Goal: Task Accomplishment & Management: Use online tool/utility

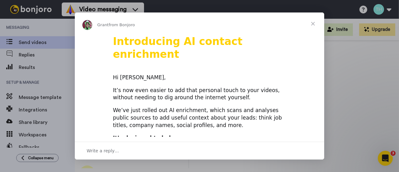
click at [311, 23] on span "Close" at bounding box center [312, 23] width 22 height 22
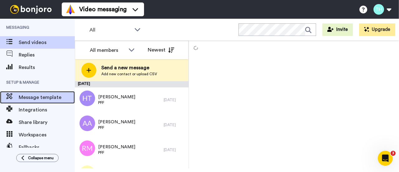
click at [43, 95] on span "Message template" at bounding box center [47, 96] width 56 height 7
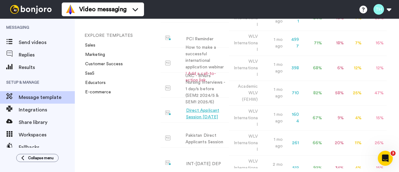
scroll to position [337, 0]
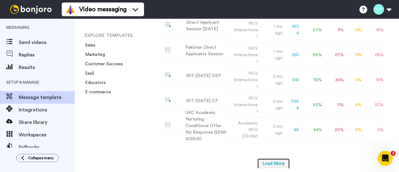
click at [285, 158] on button "Load More" at bounding box center [273, 163] width 33 height 11
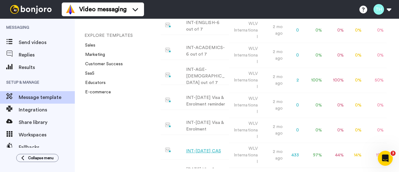
scroll to position [696, 0]
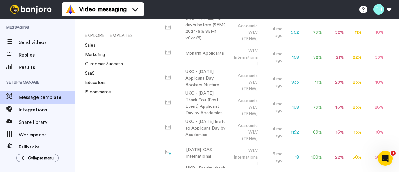
scroll to position [1042, 0]
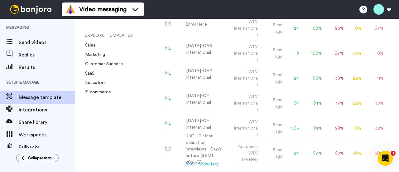
scroll to position [1388, 0]
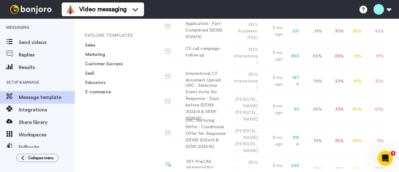
scroll to position [1734, 0]
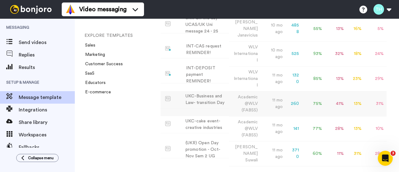
scroll to position [2093, 0]
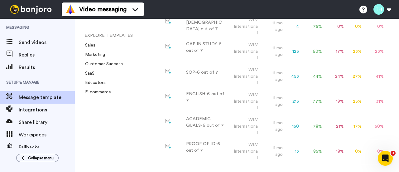
scroll to position [2116, 0]
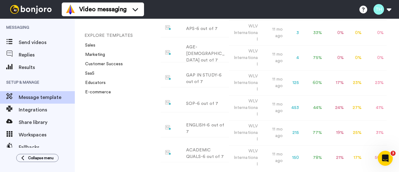
drag, startPoint x: 201, startPoint y: 134, endPoint x: 190, endPoint y: 141, distance: 13.7
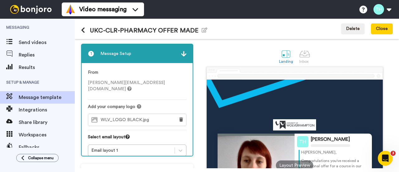
scroll to position [62, 0]
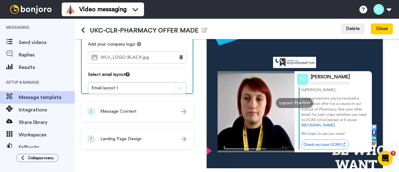
click at [143, 108] on div "2 Message Content" at bounding box center [137, 111] width 111 height 19
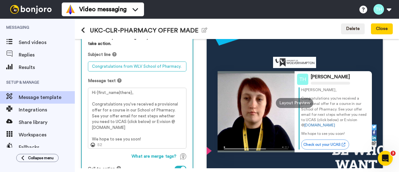
click at [140, 66] on textarea "Congratulations from WLV School of Pharmacy." at bounding box center [137, 66] width 98 height 10
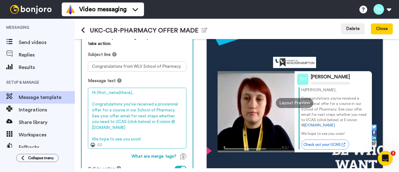
drag, startPoint x: 91, startPoint y: 92, endPoint x: 164, endPoint y: 149, distance: 92.7
click at [164, 149] on div "Personalise your message so your customers take action. Subject line Congratula…" at bounding box center [137, 114] width 111 height 172
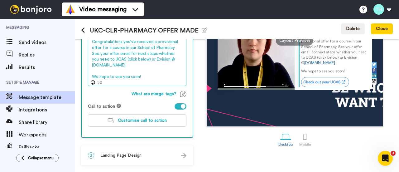
scroll to position [126, 0]
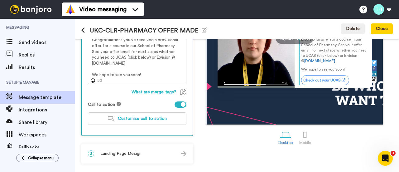
click at [140, 152] on span "Landing Page Design" at bounding box center [120, 153] width 41 height 6
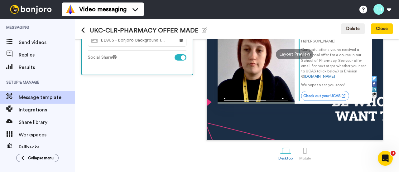
scroll to position [49, 0]
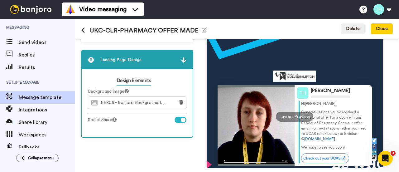
click at [83, 31] on icon at bounding box center [83, 30] width 4 height 6
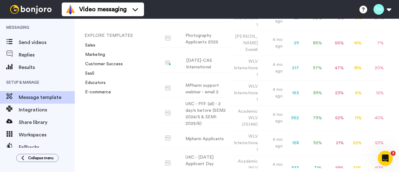
scroll to position [2459, 0]
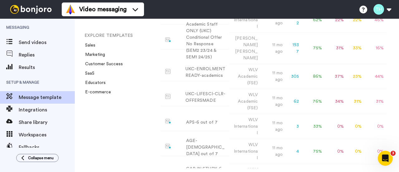
scroll to position [2116, 0]
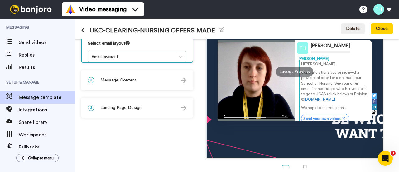
scroll to position [31, 0]
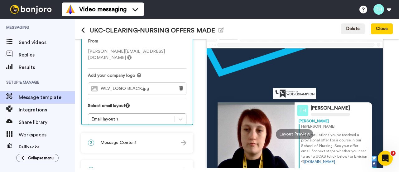
click at [132, 135] on div "2 Message Content" at bounding box center [137, 142] width 111 height 19
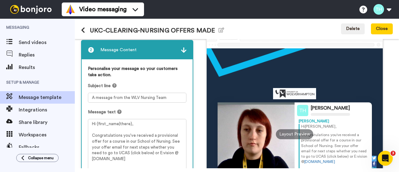
scroll to position [62, 0]
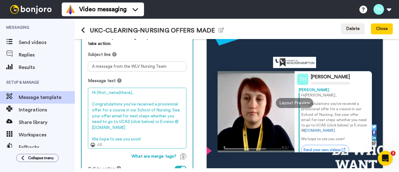
click at [119, 109] on textarea "Hi {first_name|there}, Congratulations you've received a provisional offer for …" at bounding box center [137, 118] width 98 height 60
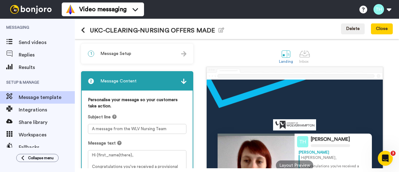
click at [82, 29] on icon at bounding box center [83, 30] width 4 height 6
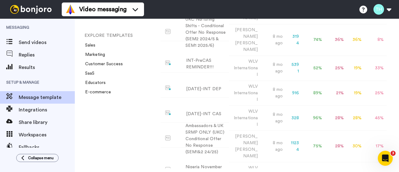
scroll to position [1682, 0]
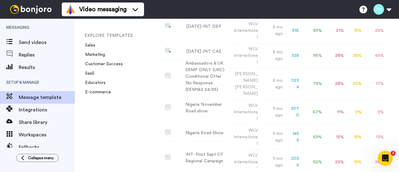
drag, startPoint x: 126, startPoint y: 128, endPoint x: 122, endPoint y: 133, distance: 6.0
click at [126, 128] on div "EXPLORE TEMPLATES Sales Marketing Customer Success SaaS Educators E-commerce" at bounding box center [111, 95] width 73 height 153
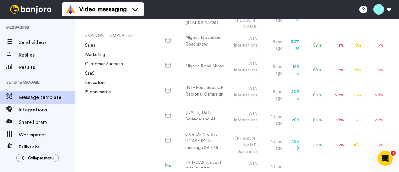
scroll to position [2104, 0]
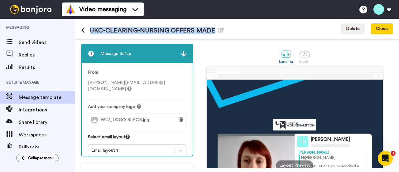
drag, startPoint x: 212, startPoint y: 29, endPoint x: 90, endPoint y: 28, distance: 122.1
click at [90, 28] on h1 "UKC-CLEARING-NURSING OFFERS MADE Edit name" at bounding box center [152, 30] width 143 height 7
copy h1 "UKC-CLEARING-NURSING OFFERS MADE"
click at [42, 100] on span "Message template" at bounding box center [47, 96] width 56 height 7
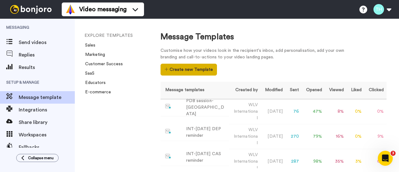
click at [168, 69] on button "Create new Template" at bounding box center [188, 70] width 56 height 12
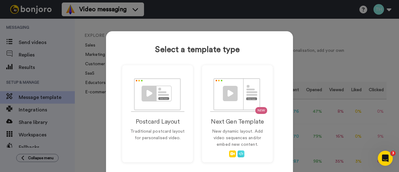
scroll to position [25, 0]
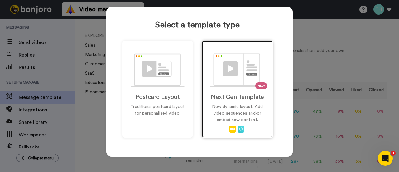
click at [250, 116] on p "New dynamic layout. Add video sequences and/or embed new content." at bounding box center [237, 113] width 58 height 20
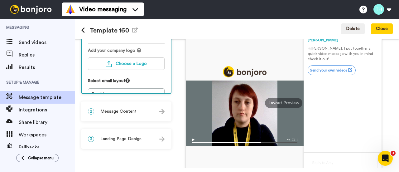
scroll to position [31, 0]
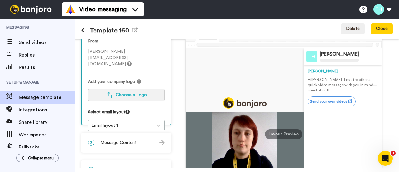
click at [118, 92] on span "Choose a Logo" at bounding box center [131, 94] width 31 height 4
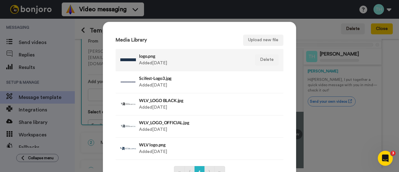
click at [182, 67] on div "logo.png Added 2 yr ago" at bounding box center [192, 60] width 107 height 16
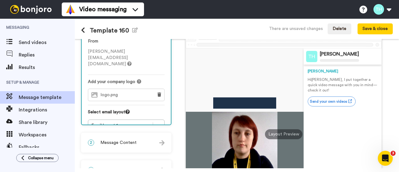
scroll to position [0, 0]
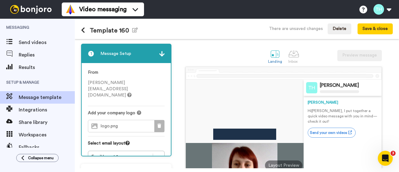
click at [156, 120] on button at bounding box center [159, 126] width 10 height 12
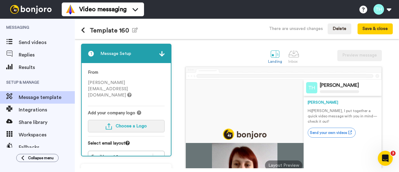
click at [126, 120] on button "Choose a Logo" at bounding box center [126, 126] width 77 height 12
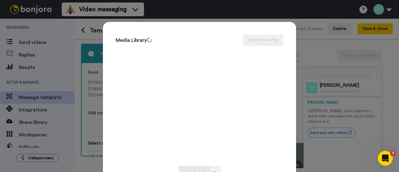
scroll to position [31, 0]
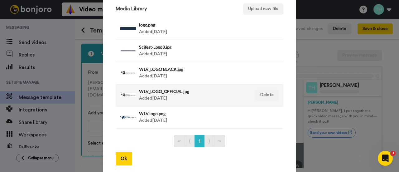
click at [172, 91] on h4 "WLV_LOGO_OFFICIAL.jpg" at bounding box center [192, 91] width 107 height 5
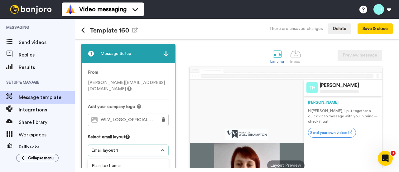
scroll to position [41, 0]
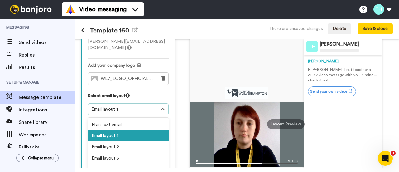
click at [120, 141] on div "1 Message Setup From t.hagen@wlv.ac.uk Add your company logo WLV_LOGO_OFFICIAL.…" at bounding box center [129, 117] width 97 height 231
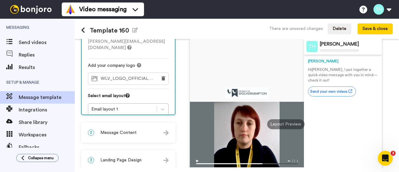
click at [170, 104] on div "From t.hagen@wlv.ac.uk Add your company logo WLV_LOGO_OFFICIAL.jpg Select email…" at bounding box center [128, 71] width 93 height 99
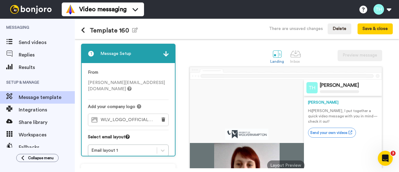
scroll to position [62, 0]
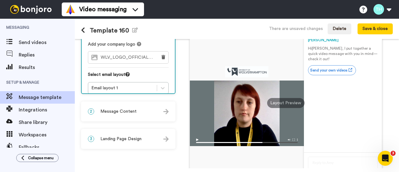
click at [129, 115] on div "2 Message Content" at bounding box center [128, 111] width 93 height 19
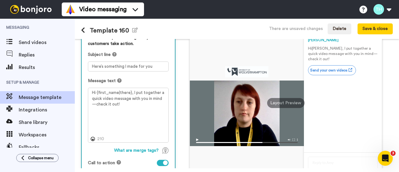
scroll to position [31, 0]
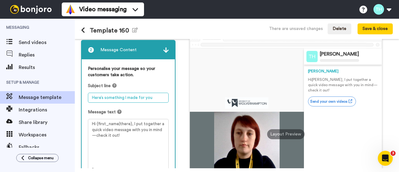
click at [140, 95] on textarea "Here’s something I made for you" at bounding box center [128, 97] width 81 height 10
paste textarea "Congratulations from WLV School of Pharmacy"
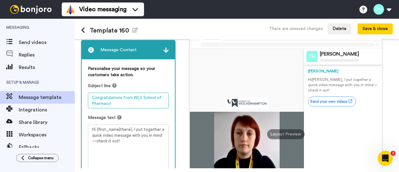
type textarea "Congratulations from WLV School of Pharmacy!"
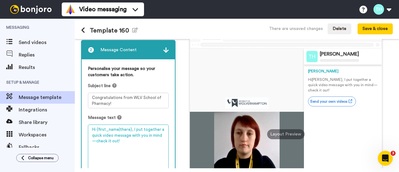
click at [121, 143] on textarea "Hi {first_name|there}, I put together a quick video message with you in mind—ch…" at bounding box center [128, 151] width 81 height 54
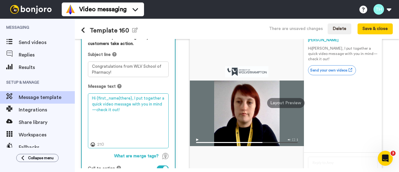
click at [126, 111] on textarea "Hi {first_name|there}, I put together a quick video message with you in mind—ch…" at bounding box center [128, 120] width 81 height 54
drag, startPoint x: 121, startPoint y: 110, endPoint x: 131, endPoint y: 98, distance: 15.7
click at [131, 98] on textarea "Hi {first_name|there}, I put together a quick video message with you in mind—ch…" at bounding box center [128, 120] width 81 height 54
paste textarea "Congratulations you've received a provisional offer for a course in our School …"
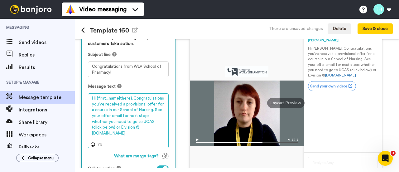
click at [130, 95] on textarea "Hi {first_name|there},Congratulations you've received a provisional offer for a…" at bounding box center [128, 120] width 81 height 54
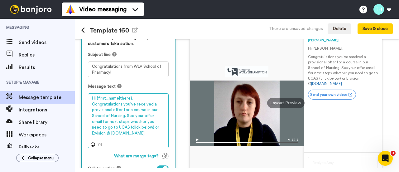
click at [122, 104] on textarea "Hi {first_name|there}, Congratulations you've received a provisional offer for …" at bounding box center [128, 120] width 81 height 54
drag, startPoint x: 92, startPoint y: 108, endPoint x: 140, endPoint y: 102, distance: 48.9
click at [140, 102] on textarea "Hi {first_name|there}, Congratulations on your received a provisional offer for…" at bounding box center [128, 120] width 81 height 54
click at [110, 116] on textarea "Hi {first_name|there}, Congratulations on your provisional offer for a course i…" at bounding box center [128, 120] width 81 height 54
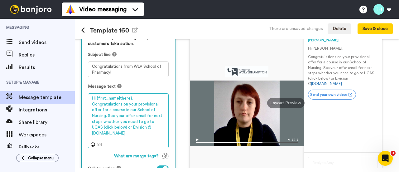
click at [103, 121] on textarea "Hi {first_name|there}, Congratulations on your provisional offer for a course i…" at bounding box center [128, 120] width 81 height 54
click at [133, 135] on textarea "Hi {first_name|there}, Congratulations on your provisional offer for a course i…" at bounding box center [128, 120] width 81 height 54
click at [130, 133] on textarea "Hi {first_name|there}, Congratulations on your provisional offer for a course i…" at bounding box center [128, 120] width 81 height 54
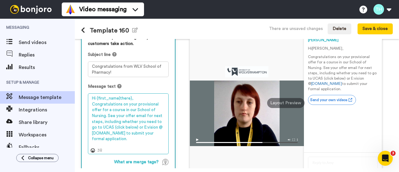
click at [123, 131] on textarea "Hi {first_name|there}, Congratulations on your provisional offer for a course i…" at bounding box center [128, 123] width 81 height 60
click at [90, 133] on textarea "Hi {first_name|there}, Congratulations on your provisional offer for a course i…" at bounding box center [128, 123] width 81 height 60
click at [94, 132] on textarea "Hi {first_name|there}, Congratulations on your provisional offer for a course i…" at bounding box center [128, 123] width 81 height 60
drag, startPoint x: 92, startPoint y: 132, endPoint x: 125, endPoint y: 135, distance: 33.2
click at [125, 135] on textarea "Hi {first_name|there}, Congratulations on your provisional offer for a course i…" at bounding box center [128, 123] width 81 height 60
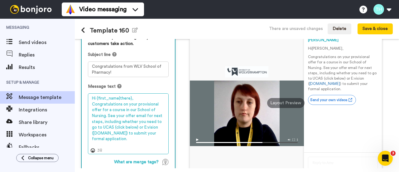
click at [131, 137] on textarea "Hi {first_name|there}, Congratulations on your provisional offer for a course i…" at bounding box center [128, 123] width 81 height 60
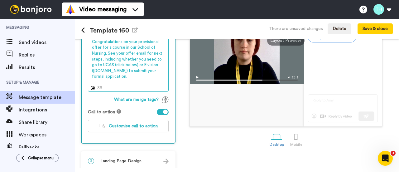
scroll to position [93, 0]
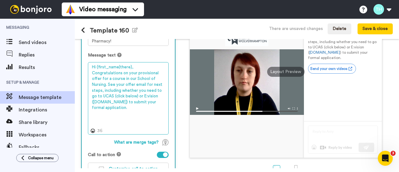
paste textarea "We hope to see you soon!"
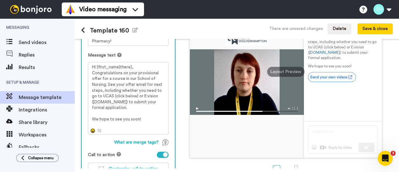
click at [91, 130] on icon at bounding box center [93, 130] width 4 height 4
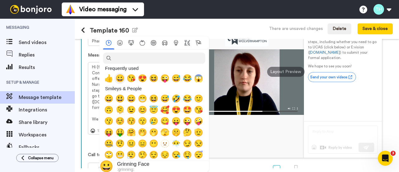
click at [122, 81] on span "😀" at bounding box center [119, 78] width 9 height 9
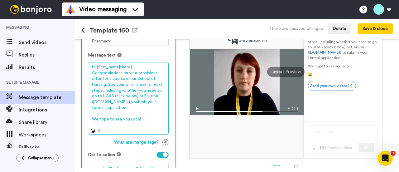
click at [94, 124] on textarea "Hi {first_name|there}, Congratulations on your provisional offer for a course i…" at bounding box center [128, 98] width 81 height 72
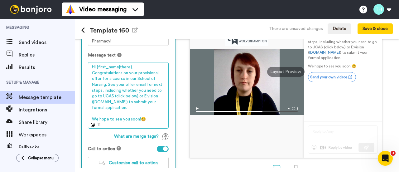
click at [146, 120] on textarea "Hi {first_name|there}, Congratulations on your provisional offer for a course i…" at bounding box center [128, 95] width 81 height 66
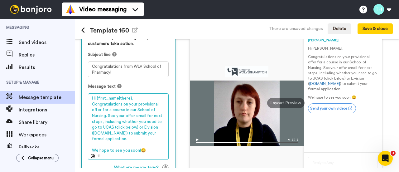
click at [134, 99] on textarea "Hi {first_name|there}, Congratulations on your provisional offer for a course i…" at bounding box center [128, 126] width 81 height 66
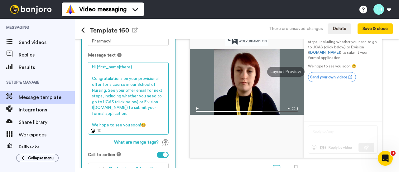
scroll to position [125, 0]
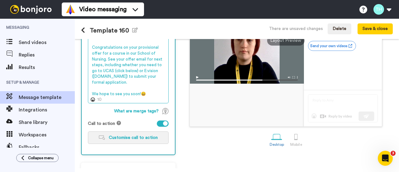
type textarea "Hi {first_name|there}, Congratulations on your provisional offer for a course i…"
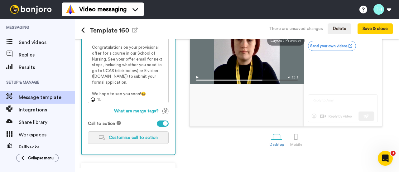
click at [150, 135] on span "Customise call to action" at bounding box center [133, 137] width 49 height 4
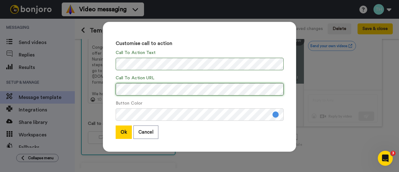
scroll to position [0, 14]
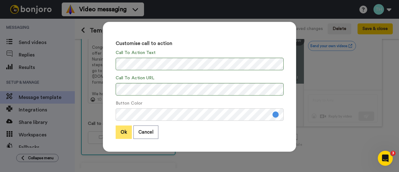
click at [121, 132] on button "Ok" at bounding box center [124, 131] width 16 height 13
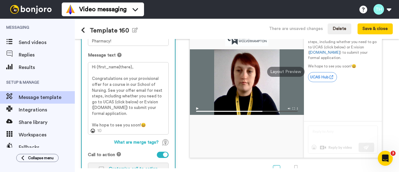
scroll to position [143, 0]
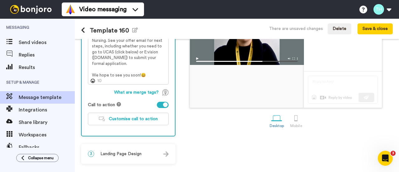
click at [130, 152] on span "Landing Page Design" at bounding box center [120, 153] width 41 height 6
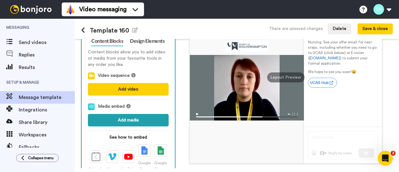
scroll to position [119, 0]
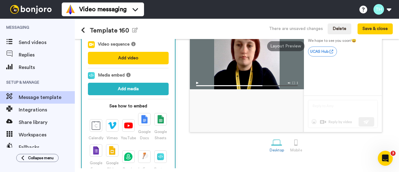
click at [114, 106] on strong "See how to embed" at bounding box center [128, 106] width 81 height 6
click at [115, 106] on strong "See how to embed" at bounding box center [128, 106] width 81 height 6
click at [128, 126] on img at bounding box center [128, 125] width 9 height 7
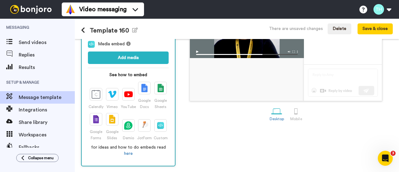
click at [118, 74] on strong "See how to embed" at bounding box center [128, 75] width 81 height 6
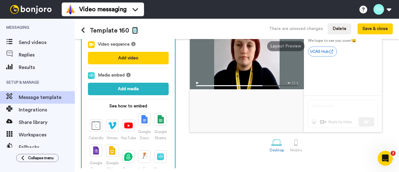
click at [132, 32] on icon "button" at bounding box center [135, 29] width 6 height 5
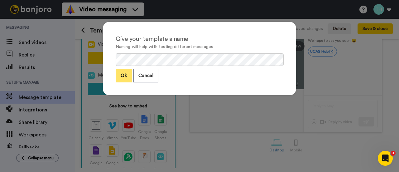
click at [120, 76] on button "Ok" at bounding box center [124, 75] width 16 height 13
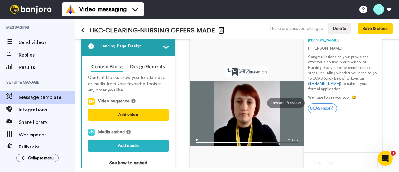
scroll to position [0, 0]
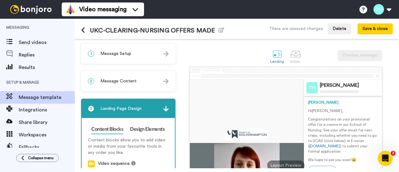
click at [122, 85] on div "2 Message Content" at bounding box center [128, 81] width 93 height 19
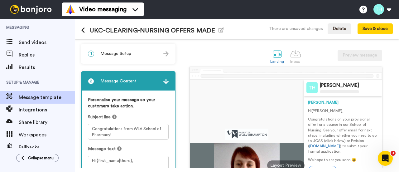
scroll to position [31, 0]
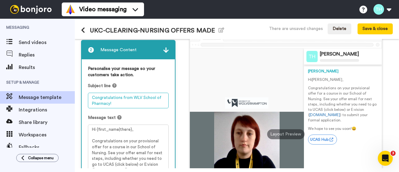
click at [101, 104] on textarea "Congratulations from WLV School of Pharmacy!" at bounding box center [128, 100] width 81 height 16
click at [142, 97] on textarea "Congratulations from WLV School of Nursing!" at bounding box center [128, 100] width 81 height 16
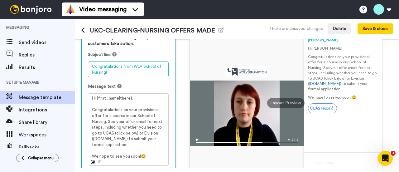
type textarea "Congratulations from WLV School of Nursing!"
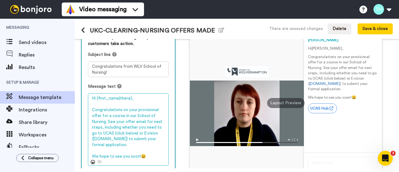
drag, startPoint x: 128, startPoint y: 114, endPoint x: 153, endPoint y: 115, distance: 24.6
click at [153, 115] on textarea "Hi {first_name|there}, Congratulations on your provisional offer for a course i…" at bounding box center [128, 129] width 81 height 72
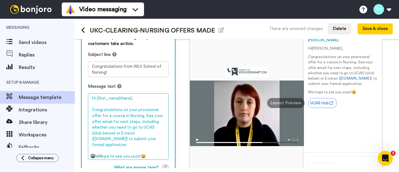
type textarea "Hi {first_name|there}, Congratulations on your provisional offer for a course i…"
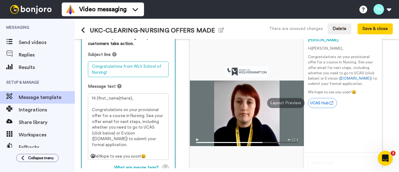
click at [104, 74] on textarea "Congratulations from WLV School of Nursing!" at bounding box center [128, 69] width 81 height 16
click at [104, 73] on textarea "Congratulations from WLV School of Nursing!" at bounding box center [128, 69] width 81 height 16
click at [110, 72] on textarea "Congratulations from WLV School of Nursing!" at bounding box center [128, 69] width 81 height 16
click at [105, 71] on textarea "Congratulations from WLV School of Nursing!" at bounding box center [128, 69] width 81 height 16
click at [106, 72] on textarea "Congratulations from WLV School of Nursing!" at bounding box center [128, 69] width 81 height 16
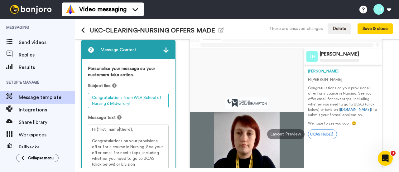
scroll to position [0, 0]
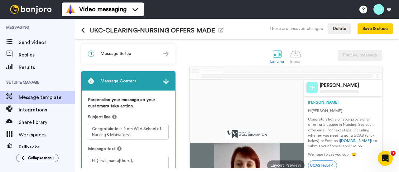
click at [172, 27] on h1 "UKC-CLEARING-NURSING OFFERS MADE Edit name" at bounding box center [152, 30] width 143 height 7
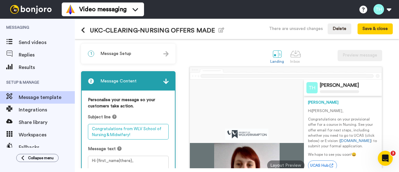
click at [120, 136] on textarea "Congratulations from WLV School of Nursing & Midwifery!" at bounding box center [128, 132] width 81 height 16
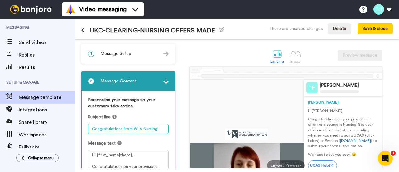
type textarea "Congratulations from WLV Nursing!"
drag, startPoint x: 126, startPoint y: 130, endPoint x: 141, endPoint y: 131, distance: 15.0
click at [141, 131] on textarea "Congratulations from WLV Nursing!" at bounding box center [128, 129] width 81 height 10
click at [163, 131] on textarea "Congratulations from WLV Nursing!" at bounding box center [128, 129] width 81 height 10
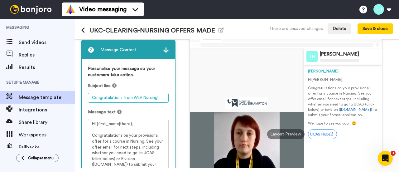
scroll to position [62, 0]
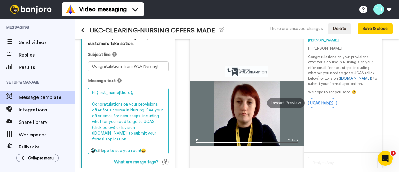
click at [107, 111] on textarea "Hi {first_name|there}, Congratulations on your provisional offer for a course i…" at bounding box center [128, 121] width 81 height 66
click at [103, 110] on textarea "Hi {first_name|there}, Congratulations on your provisional offer for a nursing …" at bounding box center [128, 121] width 81 height 66
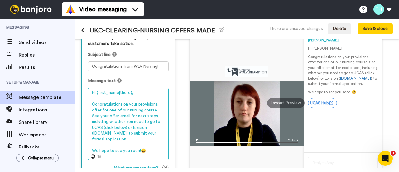
click at [153, 109] on textarea "Hi {first_name|there}, Congratulations on your provisional offer for one of our…" at bounding box center [128, 124] width 81 height 72
type textarea "Hi {first_name|there}, Congratulations on your provisional offer for one of our…"
drag, startPoint x: 128, startPoint y: 115, endPoint x: 140, endPoint y: 135, distance: 23.3
click at [140, 135] on textarea "Hi {first_name|there}, Congratulations on your provisional offer for one of our…" at bounding box center [128, 124] width 81 height 72
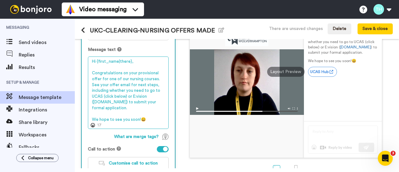
click at [136, 108] on textarea "Hi {first_name|there}, Congratulations on your provisional offer for one of our…" at bounding box center [128, 92] width 81 height 72
click at [136, 110] on textarea "Hi {first_name|there}, Congratulations on your provisional offer for one of our…" at bounding box center [128, 92] width 81 height 72
drag, startPoint x: 147, startPoint y: 117, endPoint x: 87, endPoint y: 57, distance: 85.0
click at [87, 57] on div "Personalise your message so your customers take action. Subject line Congratula…" at bounding box center [128, 88] width 93 height 183
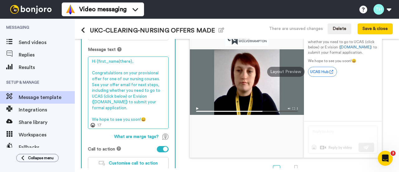
click at [140, 107] on textarea "Hi {first_name|there}, Congratulations on your provisional offer for one of our…" at bounding box center [128, 92] width 81 height 72
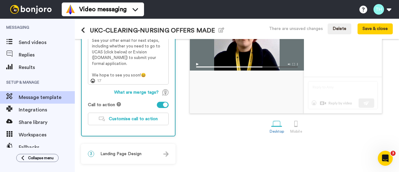
click at [148, 155] on div "3 Landing Page Design" at bounding box center [128, 153] width 93 height 19
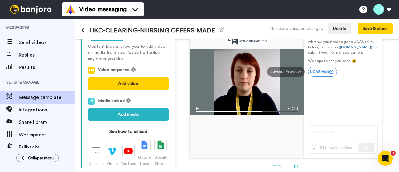
scroll to position [125, 0]
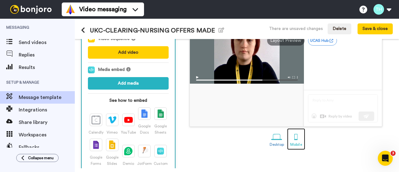
click at [290, 135] on div at bounding box center [295, 136] width 11 height 11
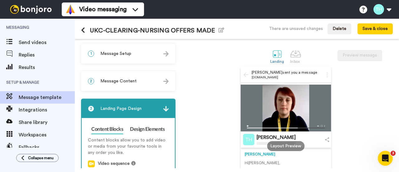
scroll to position [93, 0]
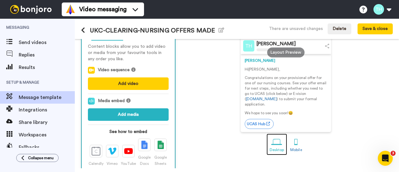
click at [271, 146] on div at bounding box center [276, 141] width 11 height 11
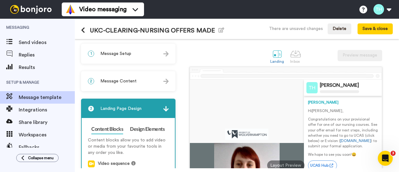
click at [131, 56] on div "1 Message Setup" at bounding box center [128, 53] width 93 height 19
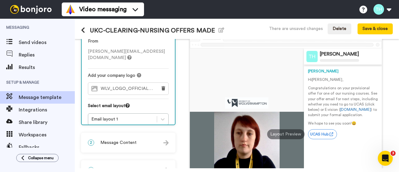
scroll to position [62, 0]
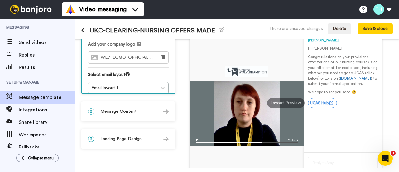
click at [144, 111] on div "2 Message Content" at bounding box center [128, 111] width 93 height 19
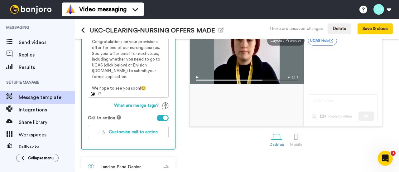
scroll to position [138, 0]
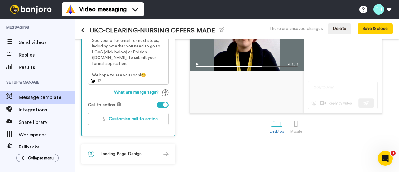
click at [139, 153] on span "Landing Page Design" at bounding box center [120, 153] width 41 height 6
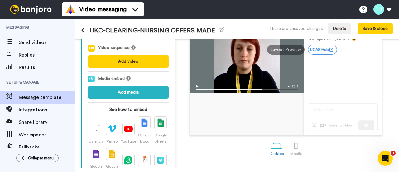
scroll to position [53, 0]
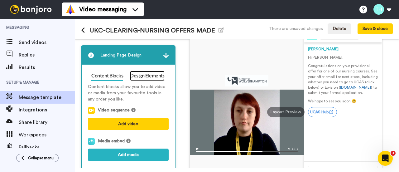
click at [154, 72] on link "Design Elements" at bounding box center [147, 76] width 35 height 10
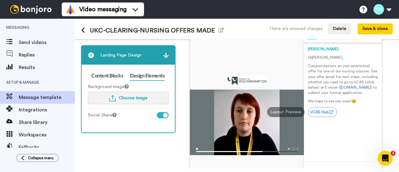
click at [120, 98] on span "Choose image" at bounding box center [133, 98] width 29 height 4
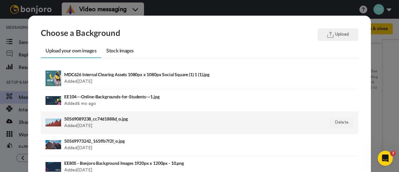
scroll to position [31, 0]
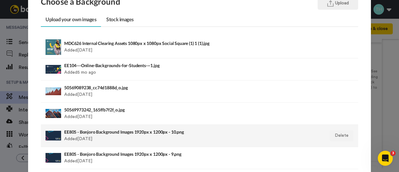
click at [126, 135] on div "EE805 - Bonjoro Background Images 1920px x 1200px - 10.png Added [DATE]" at bounding box center [168, 136] width 209 height 16
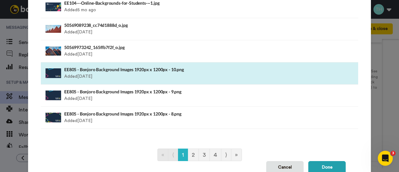
scroll to position [123, 0]
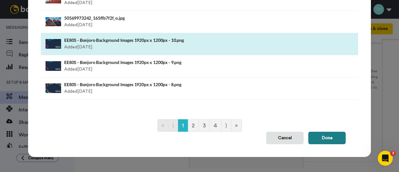
click at [328, 138] on button "Done" at bounding box center [326, 137] width 37 height 12
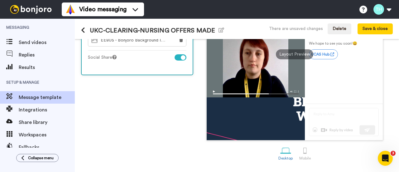
scroll to position [49, 0]
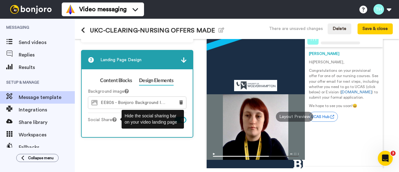
click at [105, 142] on div "1 Message Setup From t.hagen@wlv.ac.uk Add your company logo WLV_LOGO_OFFICIAL.…" at bounding box center [138, 110] width 115 height 230
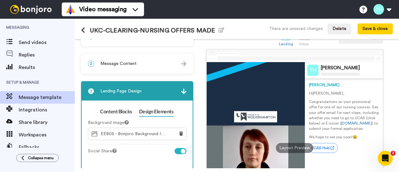
scroll to position [0, 0]
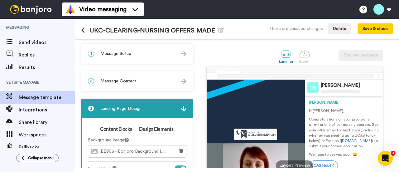
click at [130, 59] on div "1 Message Setup" at bounding box center [137, 53] width 111 height 19
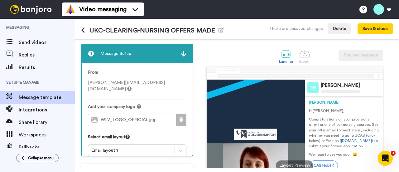
click at [182, 117] on icon at bounding box center [181, 119] width 4 height 4
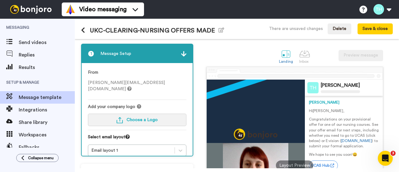
click at [147, 117] on span "Choose a Logo" at bounding box center [141, 119] width 31 height 4
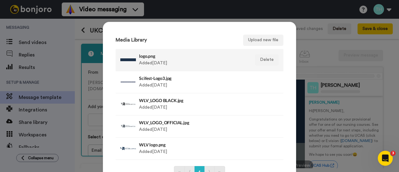
click at [156, 64] on div "logo.png Added 2 yr ago" at bounding box center [192, 60] width 107 height 16
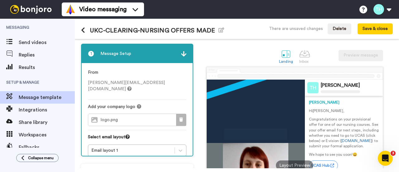
click at [183, 114] on button at bounding box center [181, 120] width 10 height 12
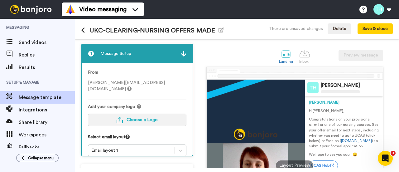
click at [173, 113] on button "Choose a Logo" at bounding box center [137, 119] width 98 height 12
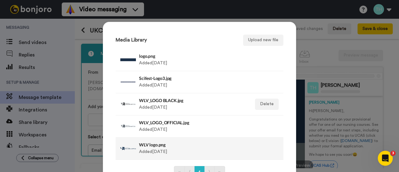
scroll to position [31, 0]
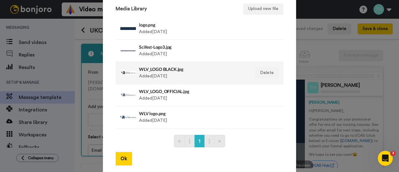
click at [204, 78] on div "WLV_LOGO BLACK.jpg Added 3 yr ago" at bounding box center [192, 73] width 107 height 16
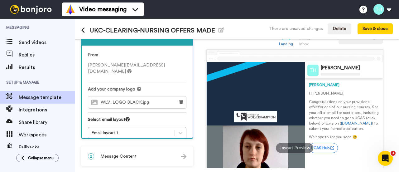
scroll to position [0, 0]
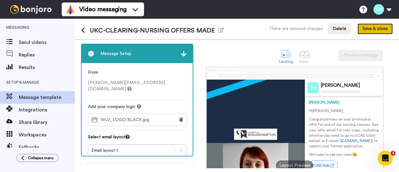
click at [378, 25] on button "Save & close" at bounding box center [374, 28] width 35 height 11
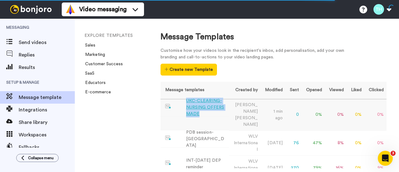
drag, startPoint x: 204, startPoint y: 114, endPoint x: 187, endPoint y: 102, distance: 20.9
click at [187, 102] on div "UKC-CLEARING-NURSING OFFERS MADE" at bounding box center [206, 107] width 40 height 20
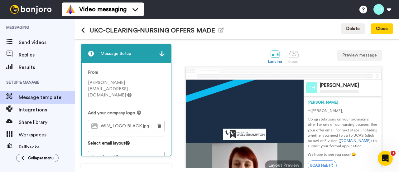
click at [126, 31] on h1 "UKC-CLEARING-NURSING OFFERS MADE Edit name" at bounding box center [152, 30] width 143 height 7
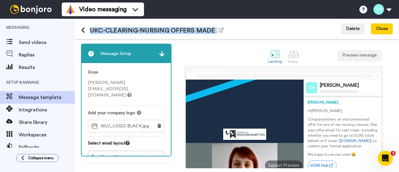
click at [126, 31] on h1 "UKC-CLEARING-NURSING OFFERS MADE Edit name" at bounding box center [152, 30] width 143 height 7
copy div "UKC-CLEARING-NURSING OFFERS MADE Edit name Delete Close"
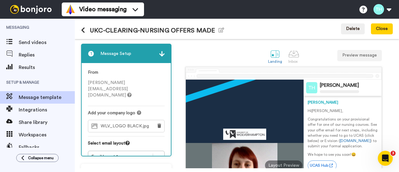
click at [202, 52] on div "Landing Inbox Preview message" at bounding box center [283, 55] width 218 height 21
click at [85, 28] on button at bounding box center [85, 30] width 9 height 7
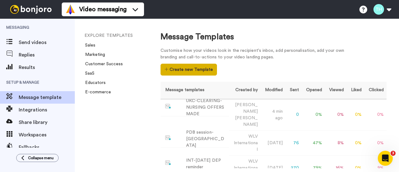
click at [182, 69] on button "Create new Template" at bounding box center [188, 70] width 56 height 12
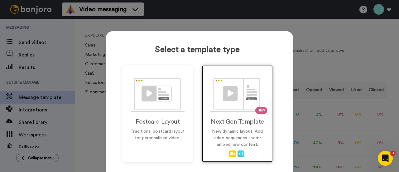
click at [241, 131] on p "New dynamic layout. Add video sequences and/or embed new content." at bounding box center [237, 138] width 58 height 20
click at [232, 112] on div "NEW Next Gen Template New dynamic layout. Add video sequences and/or embed new …" at bounding box center [237, 113] width 71 height 97
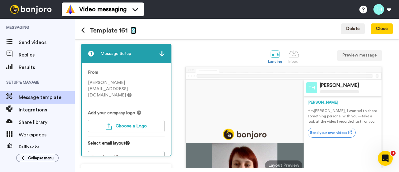
click at [131, 30] on icon "button" at bounding box center [133, 29] width 6 height 5
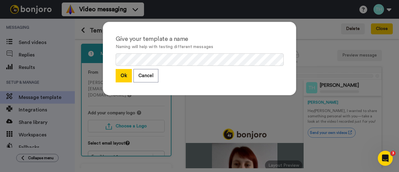
click at [131, 51] on div "Give your template a name Naming will help with testing different messages Ok C…" at bounding box center [199, 58] width 193 height 73
click at [120, 77] on button "Ok" at bounding box center [124, 75] width 16 height 13
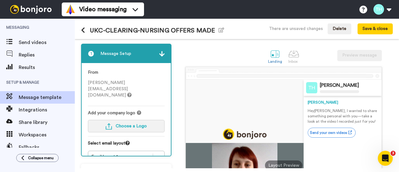
click at [121, 124] on span "Choose a Logo" at bounding box center [131, 126] width 31 height 4
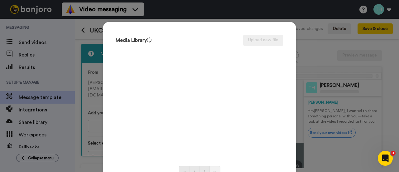
scroll to position [31, 0]
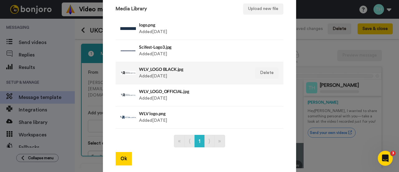
click at [173, 70] on h4 "WLV_LOGO BLACK.jpg" at bounding box center [192, 69] width 107 height 5
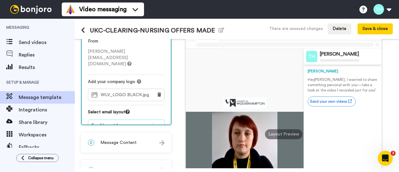
scroll to position [93, 0]
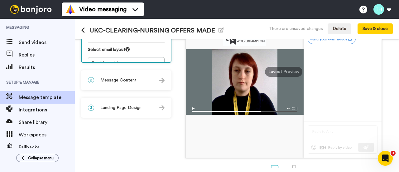
click at [133, 86] on div "2 Message Content" at bounding box center [126, 80] width 89 height 19
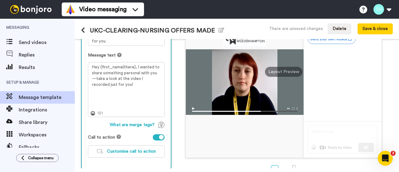
scroll to position [62, 0]
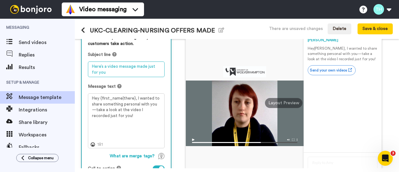
click at [121, 67] on textarea "Here’s a video message made just for you" at bounding box center [126, 69] width 77 height 16
paste textarea "Congratulations from WLV School of Pharmacy."
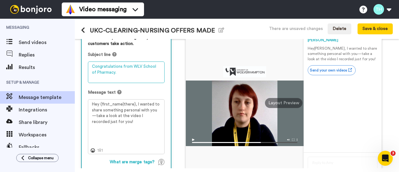
click at [131, 77] on textarea "Congratulations from WLV School of Pharmacy." at bounding box center [126, 71] width 77 height 21
click at [129, 71] on textarea "Congratulations from WLV School of Pharmacy." at bounding box center [126, 71] width 77 height 21
click at [147, 69] on textarea "Congratulations from WLV School of Pharmacy!" at bounding box center [126, 71] width 77 height 21
type textarea "Congratulations from WLV Pharmacy!"
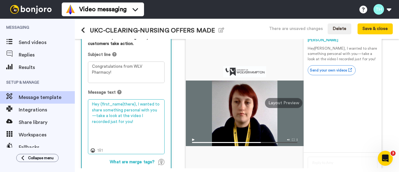
click at [122, 113] on textarea "Hey {first_name|there}, I wanted to share something personal with you—take a lo…" at bounding box center [126, 126] width 77 height 54
drag, startPoint x: 122, startPoint y: 123, endPoint x: 88, endPoint y: 101, distance: 40.6
click at [88, 101] on textarea "Hey {first_name|there}, I wanted to share something personal with you—take a lo…" at bounding box center [126, 126] width 77 height 54
paste textarea "i {first_name|there}, Congratulations on your provisional offer for one of our …"
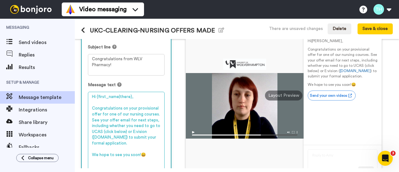
scroll to position [101, 0]
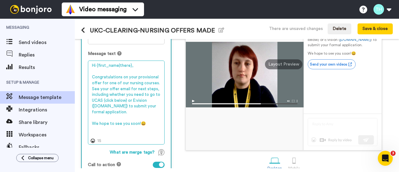
click at [129, 84] on textarea "Hi {first_name|there}, Congratulations on your provisional offer for one of our…" at bounding box center [126, 101] width 77 height 83
click at [122, 82] on textarea "Hi {first_name|there}, Congratulations on your provisional offer for one of our…" at bounding box center [126, 101] width 77 height 83
click at [124, 83] on textarea "Hi {first_name|there}, Congratulations on your provisional offer for one of our…" at bounding box center [126, 101] width 77 height 83
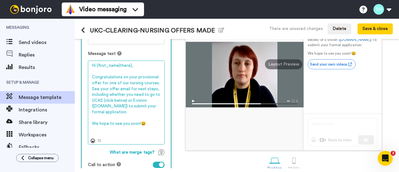
click at [133, 81] on textarea "Hi {first_name|there}, Congratulations on your provisional offer for one of our…" at bounding box center [126, 101] width 77 height 83
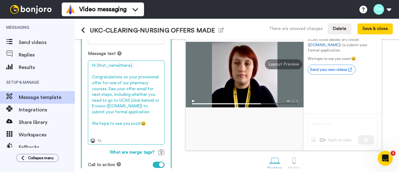
click at [103, 88] on textarea "Hi {first_name|there}, Congratulations on your provisional offer for one of our…" at bounding box center [126, 101] width 77 height 83
click at [104, 88] on textarea "Hi {first_name|there}, Congratulations on your provisional offer for one of our…" at bounding box center [126, 101] width 77 height 83
click at [104, 82] on textarea "Hi {first_name|there}, Congratulations on your provisional offer for one of our…" at bounding box center [126, 101] width 77 height 83
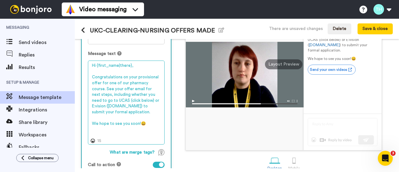
click at [113, 82] on textarea "Hi {first_name|there}, Congratulations on your provisional offer for one of our…" at bounding box center [126, 101] width 77 height 83
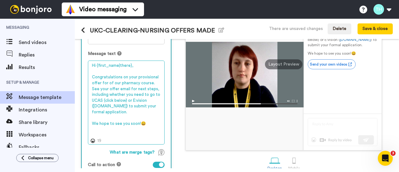
click at [109, 83] on textarea "Hi {first_name|there}, Congratulations on your provisional offer for of our pha…" at bounding box center [126, 101] width 77 height 83
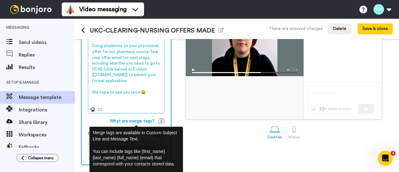
scroll to position [161, 0]
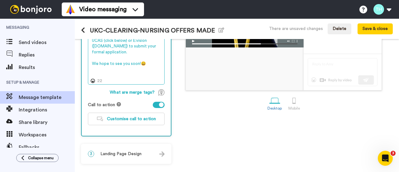
type textarea "Hi {first_name|there}, Congratulations on your provisional offer for our pharma…"
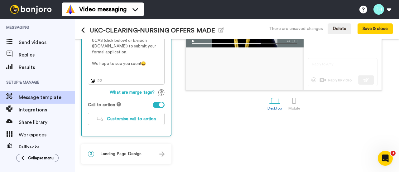
click at [195, 116] on div "Landing Inbox Preview message Trude Hagen Trude Hi Tom , Congratulations on you…" at bounding box center [283, 23] width 218 height 281
click at [156, 121] on button "Customise call to action" at bounding box center [126, 118] width 77 height 12
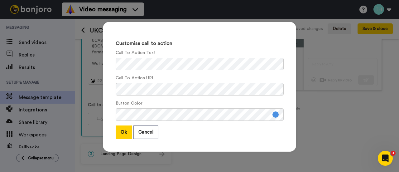
click at [147, 70] on div "Customise call to action Call To Action Text Call To Action URL Button Color Ok…" at bounding box center [199, 87] width 193 height 130
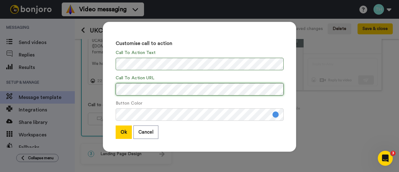
scroll to position [0, 14]
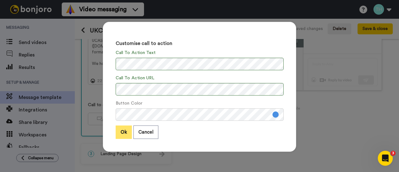
click at [123, 131] on button "Ok" at bounding box center [124, 131] width 16 height 13
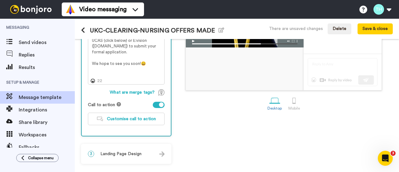
click at [128, 149] on div "3 Landing Page Design" at bounding box center [126, 153] width 89 height 19
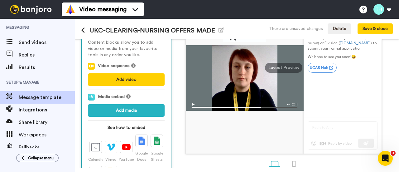
scroll to position [35, 0]
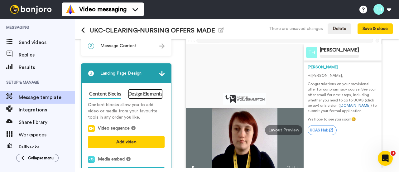
click at [140, 97] on link "Design Elements" at bounding box center [145, 94] width 35 height 10
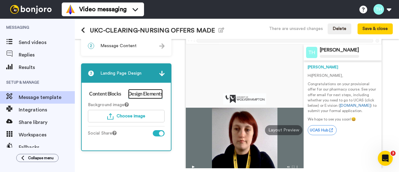
scroll to position [97, 0]
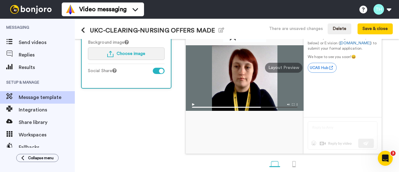
click at [117, 48] on button "Choose image" at bounding box center [126, 53] width 77 height 12
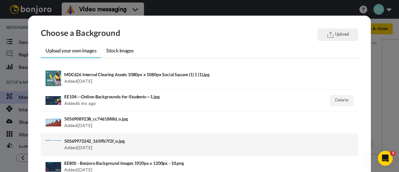
scroll to position [31, 0]
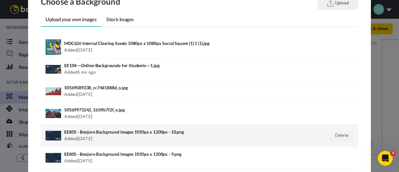
click at [101, 126] on li "EE805 - Bonjoro Background Images 1920px x 1200px - 10.png Added 2 yr ago Delete" at bounding box center [199, 136] width 317 height 22
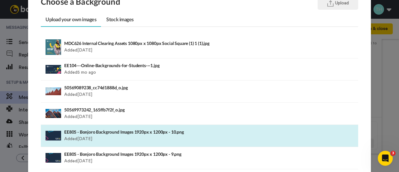
scroll to position [93, 0]
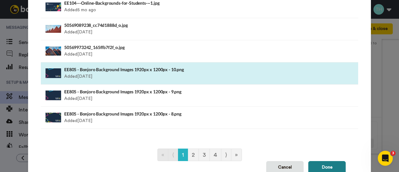
click at [325, 161] on button "Done" at bounding box center [326, 167] width 37 height 12
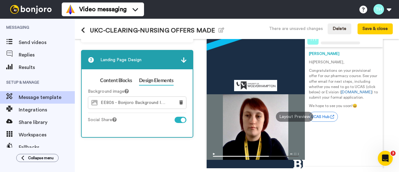
scroll to position [0, 0]
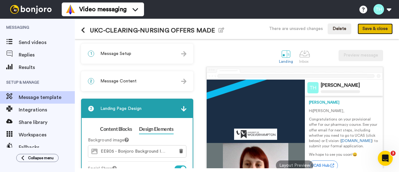
click at [369, 33] on button "Save & close" at bounding box center [374, 28] width 35 height 11
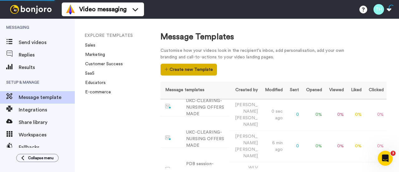
click at [191, 67] on button "Create new Template" at bounding box center [188, 70] width 56 height 12
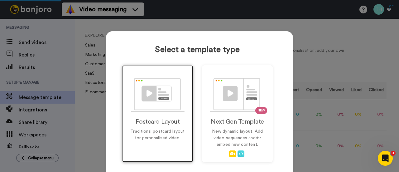
click at [158, 111] on img at bounding box center [158, 95] width 54 height 34
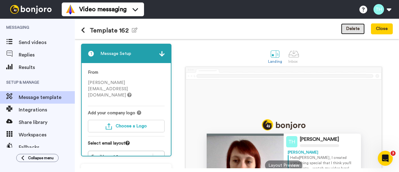
click at [348, 32] on button "Delete" at bounding box center [353, 28] width 24 height 11
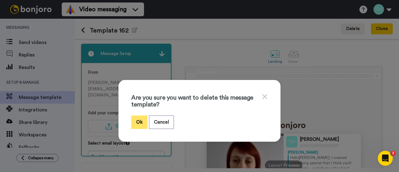
click at [138, 117] on button "Ok" at bounding box center [139, 121] width 16 height 13
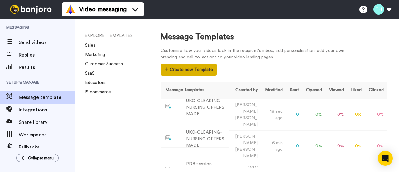
click at [191, 71] on button "Create new Template" at bounding box center [188, 70] width 56 height 12
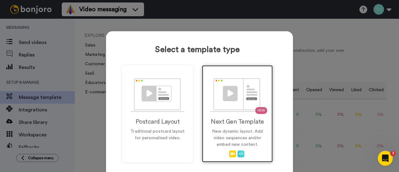
click at [243, 121] on h2 "Next Gen Template" at bounding box center [237, 121] width 58 height 7
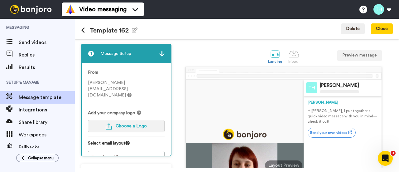
drag, startPoint x: 117, startPoint y: 113, endPoint x: 123, endPoint y: 99, distance: 15.1
click at [123, 110] on div "Add your company logo Choose a Logo" at bounding box center [126, 123] width 77 height 26
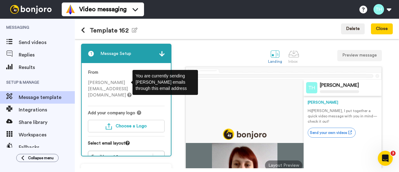
click at [128, 92] on icon at bounding box center [129, 94] width 4 height 4
click at [107, 86] on div "From t.hagen@wlv.ac.uk" at bounding box center [126, 87] width 77 height 37
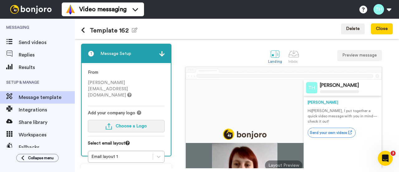
click at [125, 124] on span "Choose a Logo" at bounding box center [131, 126] width 31 height 4
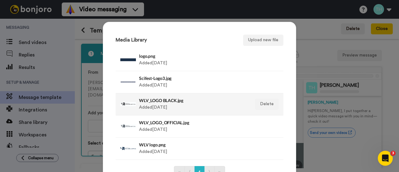
click at [153, 106] on div "WLV_LOGO BLACK.jpg Added [DATE]" at bounding box center [192, 104] width 107 height 16
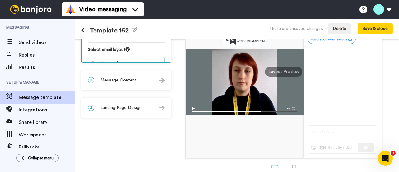
scroll to position [62, 0]
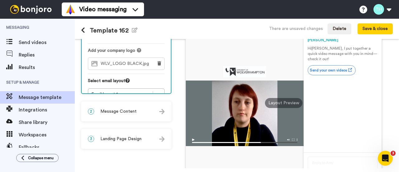
click at [130, 111] on span "Message Content" at bounding box center [118, 111] width 36 height 6
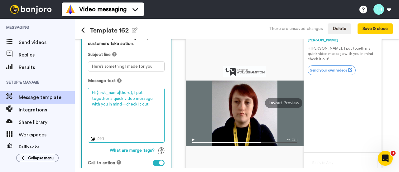
click at [115, 94] on textarea "Hi {first_name|there}, I put together a quick video message with you in mind—ch…" at bounding box center [126, 115] width 77 height 54
paste textarea "[URL][DOMAIN_NAME][DOMAIN_NAME]"
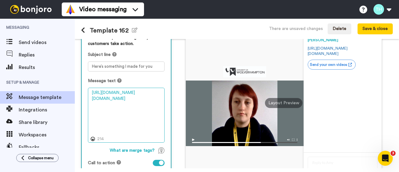
type textarea "Hi {first_name|there}, I put together a quick video message with you in mind—ch…"
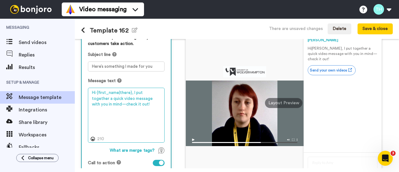
scroll to position [93, 0]
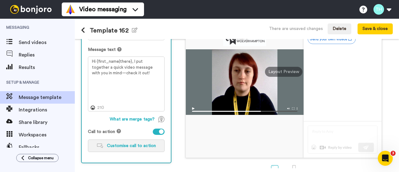
click at [128, 143] on span "Customise call to action" at bounding box center [131, 145] width 49 height 4
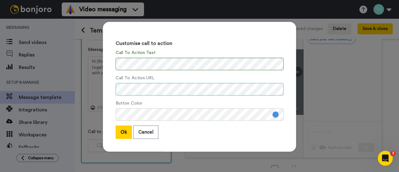
scroll to position [0, 14]
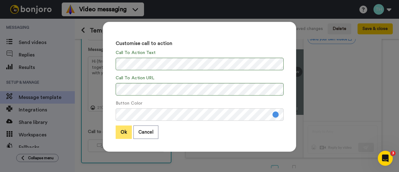
click at [120, 134] on button "Ok" at bounding box center [124, 131] width 16 height 13
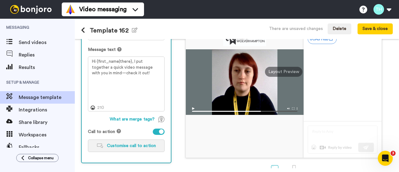
scroll to position [62, 0]
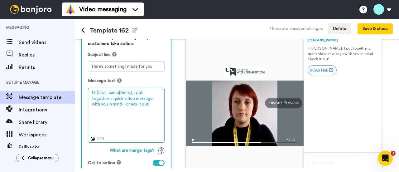
click at [128, 111] on textarea "Hi {first_name|there}, I put together a quick video message with you in mind—ch…" at bounding box center [126, 115] width 77 height 54
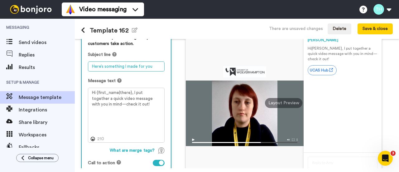
click at [138, 68] on textarea "Here’s something I made for you" at bounding box center [126, 66] width 77 height 10
click at [131, 70] on textarea "Here’s something I made for you" at bounding box center [126, 66] width 77 height 10
paste textarea "Congratulations from WLV School of Pharmacy."
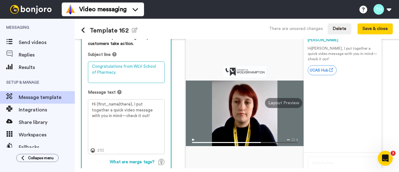
drag, startPoint x: 142, startPoint y: 64, endPoint x: 152, endPoint y: 70, distance: 11.3
click at [152, 70] on textarea "Congratulations from WLV School of Pharmacy." at bounding box center [126, 71] width 77 height 21
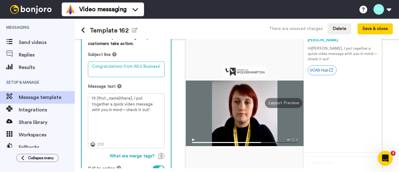
type textarea "Congratulations from WLV Business!"
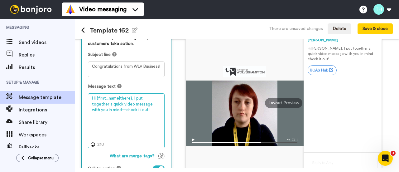
click at [108, 103] on textarea "Hi {first_name|there}, I put together a quick video message with you in mind—ch…" at bounding box center [126, 120] width 77 height 54
paste textarea "Congratulations on your provisional offer for one of our nursing courses. See y…"
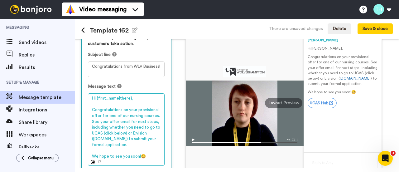
click at [135, 117] on textarea "Hi {first_name|there}, Congratulations on your provisional offer for one of our…" at bounding box center [126, 129] width 77 height 72
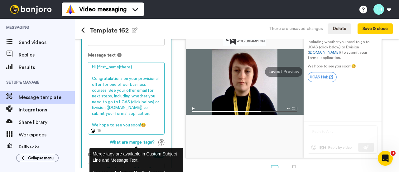
scroll to position [143, 0]
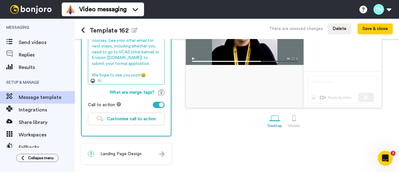
type textarea "Hi {first_name|there}, Congratulations on your provisional offer for one of our…"
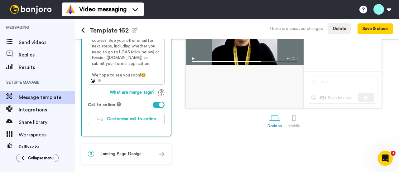
click at [140, 150] on span "Landing Page Design" at bounding box center [120, 153] width 41 height 6
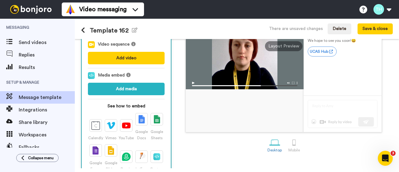
scroll to position [57, 0]
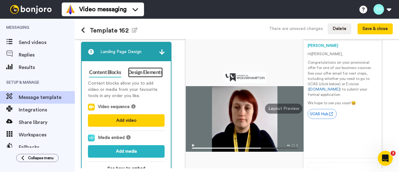
click at [152, 71] on link "Design Elements" at bounding box center [145, 72] width 35 height 10
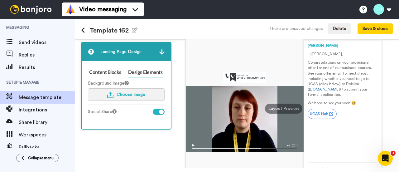
click at [132, 93] on span "Choose image" at bounding box center [130, 94] width 29 height 4
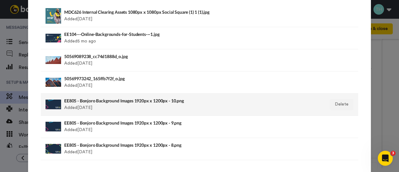
click at [100, 101] on h4 "EE805 - Bonjoro Background Images 1920px x 1200px - 10.png" at bounding box center [168, 100] width 209 height 5
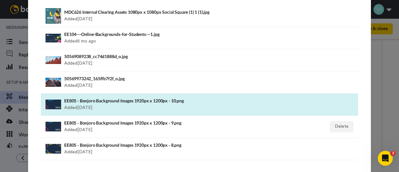
scroll to position [123, 0]
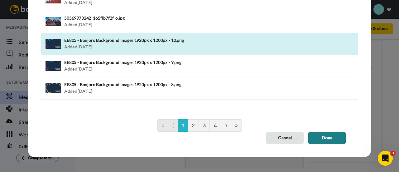
click at [332, 139] on button "Done" at bounding box center [326, 137] width 37 height 12
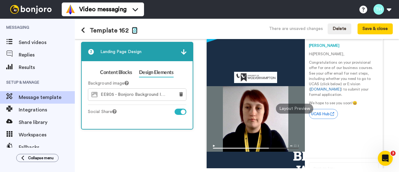
click at [134, 31] on icon "button" at bounding box center [135, 29] width 6 height 5
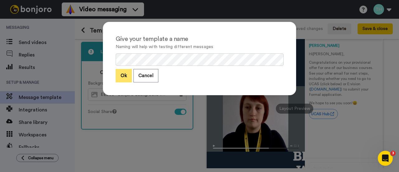
click at [118, 76] on button "Ok" at bounding box center [124, 75] width 16 height 13
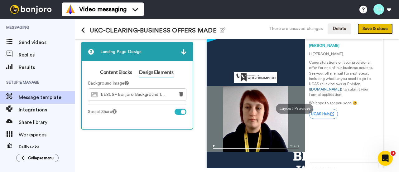
click at [371, 30] on button "Save & close" at bounding box center [374, 28] width 35 height 11
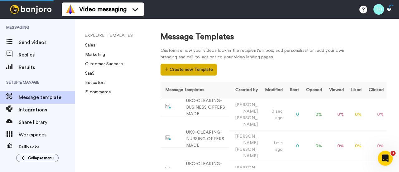
click at [190, 68] on button "Create new Template" at bounding box center [188, 70] width 56 height 12
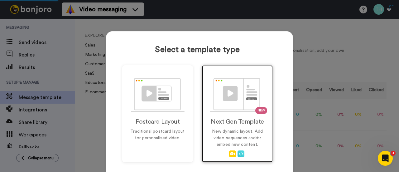
click at [236, 124] on h2 "Next Gen Template" at bounding box center [237, 121] width 58 height 7
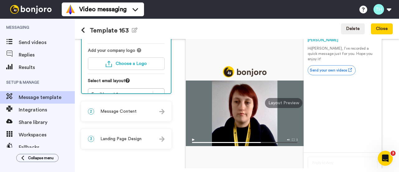
scroll to position [31, 0]
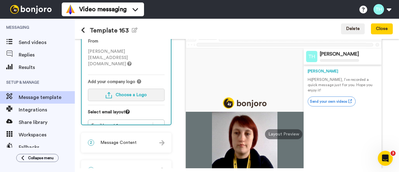
click at [134, 88] on button "Choose a Logo" at bounding box center [126, 94] width 77 height 12
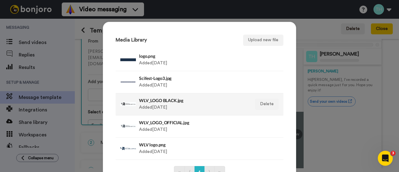
drag, startPoint x: 181, startPoint y: 104, endPoint x: 198, endPoint y: 95, distance: 19.1
click at [181, 104] on div "WLV_LOGO BLACK.jpg Added [DATE]" at bounding box center [192, 104] width 107 height 16
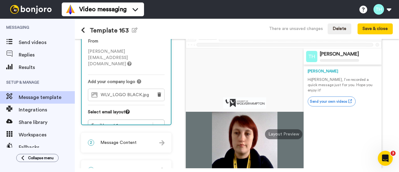
scroll to position [62, 0]
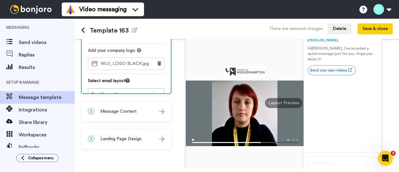
click at [150, 109] on div "2 Message Content" at bounding box center [126, 111] width 89 height 19
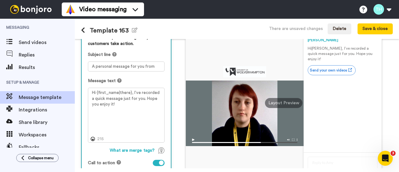
scroll to position [31, 0]
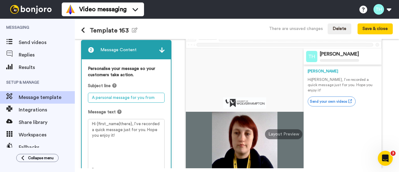
click at [130, 100] on textarea "A personal message for you from me" at bounding box center [126, 97] width 77 height 10
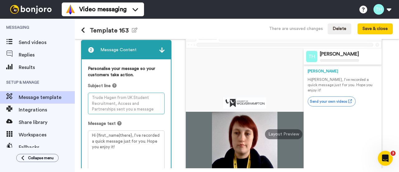
click at [113, 103] on textarea at bounding box center [126, 102] width 77 height 21
paste textarea "Congratulations from WLV School of Pharmacy."
type textarea "Congratulations from WLV School of Pharmacy."
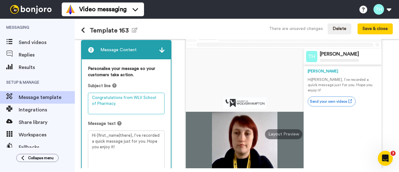
click at [128, 104] on textarea "Congratulations from WLV School of Pharmacy." at bounding box center [126, 102] width 77 height 21
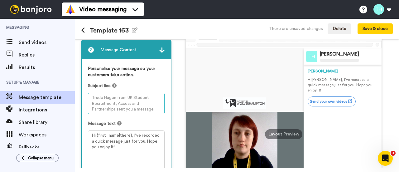
click at [137, 107] on textarea at bounding box center [126, 102] width 77 height 21
paste textarea "Congratulations from WLV School of Pharmacy."
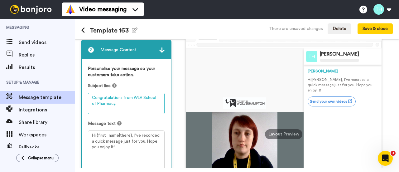
click at [136, 100] on textarea "Congratulations from WLV School of Pharmacy." at bounding box center [126, 102] width 77 height 21
click at [135, 98] on textarea "Congratulations from WLV School of Pharmacy." at bounding box center [126, 102] width 77 height 21
click at [149, 95] on textarea "Congratulations from WLV School of Pharmacy." at bounding box center [126, 102] width 77 height 21
drag, startPoint x: 142, startPoint y: 96, endPoint x: 159, endPoint y: 110, distance: 22.6
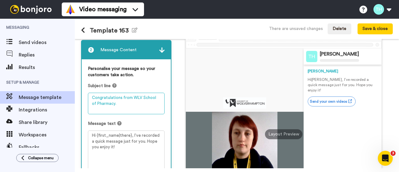
click at [159, 110] on textarea "Congratulations from WLV School of Pharmacy." at bounding box center [126, 102] width 77 height 21
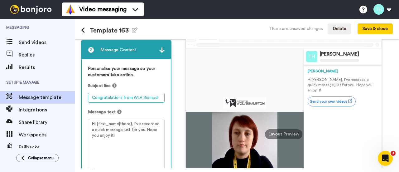
type textarea "Congratulations from WLV Biomed!"
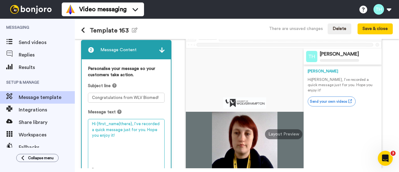
click at [107, 129] on textarea "Hi {first_name|there}, I’ve recorded a quick message just for you. Hope you enj…" at bounding box center [126, 146] width 77 height 54
click at [118, 128] on textarea "Hi {first_name|there}, I’ve recorded a quick message just for you. Hope you enj…" at bounding box center [126, 146] width 77 height 54
paste textarea "Congratulations on your provisional offer for one of our nursing courses. See y…"
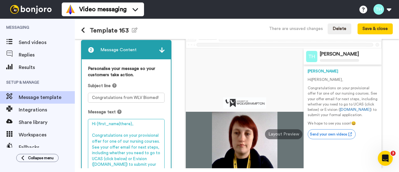
scroll to position [52, 0]
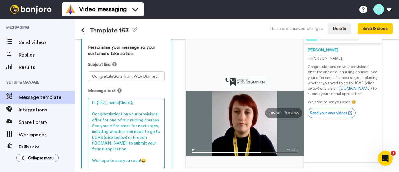
drag, startPoint x: 107, startPoint y: 119, endPoint x: 120, endPoint y: 121, distance: 12.6
click at [120, 121] on textarea "Hi {first_name|there}, Congratulations on your provisional offer for one of our…" at bounding box center [126, 136] width 77 height 78
click at [125, 119] on textarea "Hi {first_name|there}, Congratulations on your provisional offer for our nursin…" at bounding box center [126, 136] width 77 height 78
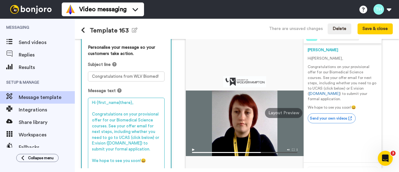
click at [105, 124] on textarea "Hi {first_name|there}, Congratulations on your provisional offer for our Biomed…" at bounding box center [126, 136] width 77 height 78
type textarea "Hi {first_name|there}, Congratulations on your provisional offer for our Biomed…"
click at [129, 129] on textarea "Hi {first_name|there}, Congratulations on your provisional offer for our Biomed…" at bounding box center [126, 136] width 77 height 78
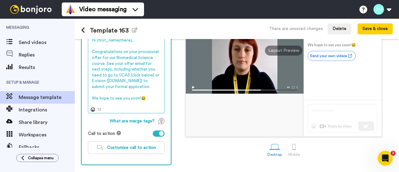
scroll to position [143, 0]
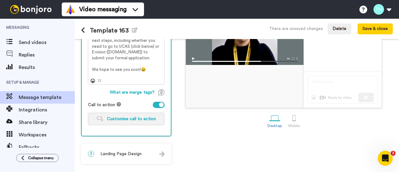
click at [133, 123] on button "Customise call to action" at bounding box center [126, 118] width 77 height 12
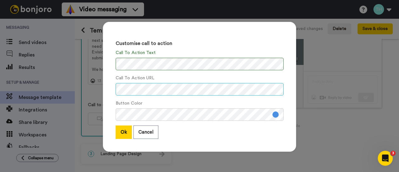
scroll to position [0, 14]
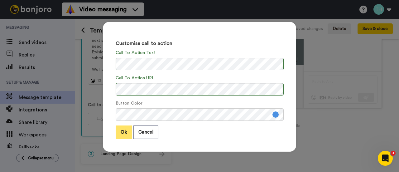
click at [121, 134] on button "Ok" at bounding box center [124, 131] width 16 height 13
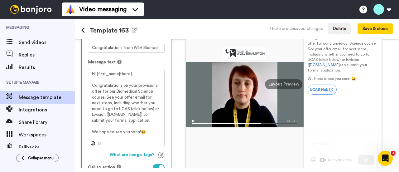
scroll to position [143, 0]
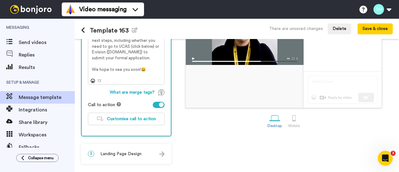
click at [135, 155] on span "Landing Page Design" at bounding box center [120, 153] width 41 height 6
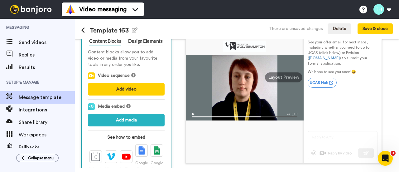
scroll to position [57, 0]
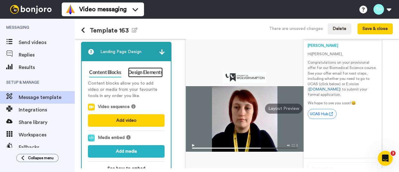
click at [148, 71] on link "Design Elements" at bounding box center [145, 72] width 35 height 10
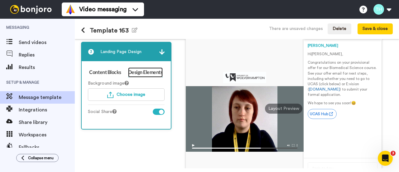
scroll to position [88, 0]
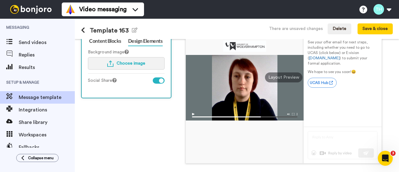
click at [126, 66] on button "Choose image" at bounding box center [126, 63] width 77 height 12
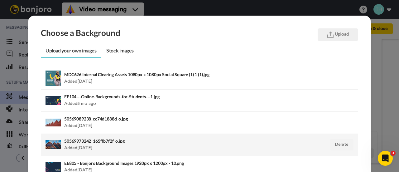
scroll to position [31, 0]
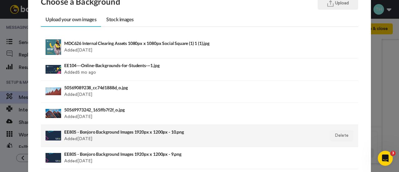
click at [91, 138] on div "EE805 - Bonjoro Background Images 1920px x 1200px - 10.png Added [DATE]" at bounding box center [168, 136] width 209 height 16
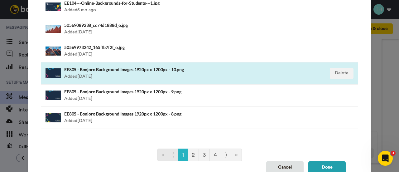
scroll to position [123, 0]
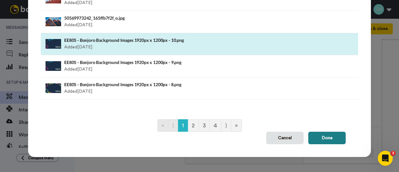
click at [325, 141] on button "Done" at bounding box center [326, 137] width 37 height 12
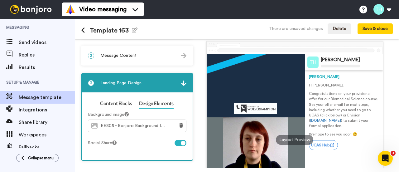
scroll to position [111, 0]
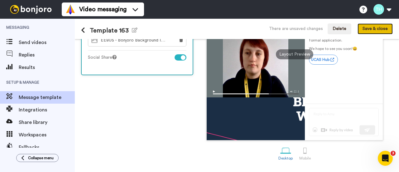
click at [363, 31] on button "Save & close" at bounding box center [374, 28] width 35 height 11
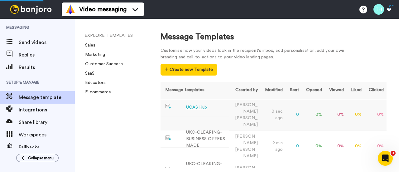
click at [201, 108] on div "UCAS Hub" at bounding box center [196, 107] width 21 height 7
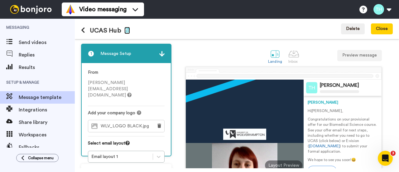
click at [124, 32] on icon "button" at bounding box center [127, 29] width 6 height 5
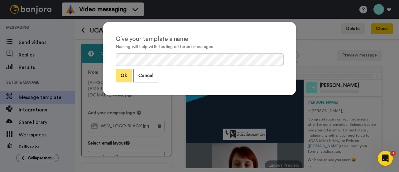
click at [123, 74] on button "Ok" at bounding box center [124, 75] width 16 height 13
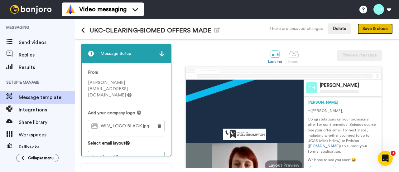
click at [370, 26] on button "Save & close" at bounding box center [374, 28] width 35 height 11
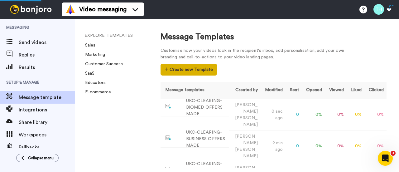
click at [187, 65] on button "Create new Template" at bounding box center [188, 70] width 56 height 12
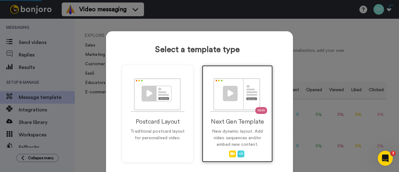
click at [230, 125] on div "NEW Next Gen Template New dynamic layout. Add video sequences and/or embed new …" at bounding box center [237, 113] width 71 height 97
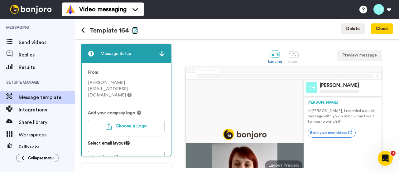
click at [132, 29] on icon "button" at bounding box center [135, 29] width 6 height 5
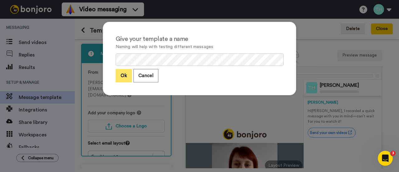
click at [122, 79] on button "Ok" at bounding box center [124, 75] width 16 height 13
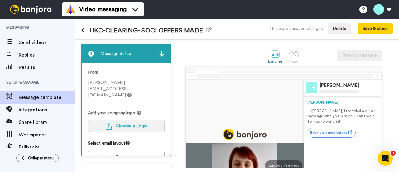
click at [131, 124] on span "Choose a Logo" at bounding box center [131, 126] width 31 height 4
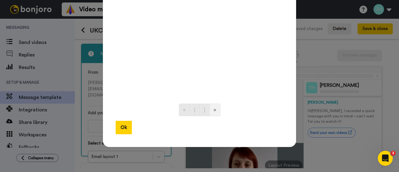
scroll to position [31, 0]
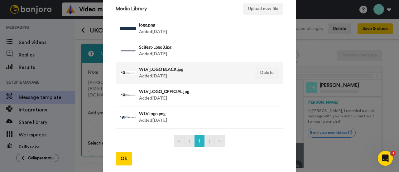
click at [162, 68] on h4 "WLV_LOGO BLACK.jpg" at bounding box center [192, 69] width 107 height 5
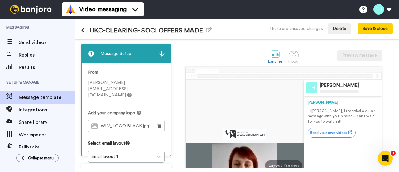
scroll to position [62, 0]
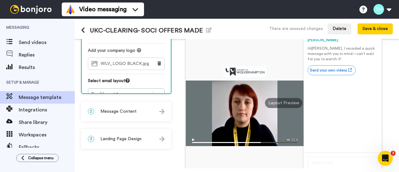
click at [130, 114] on span "Message Content" at bounding box center [118, 111] width 36 height 6
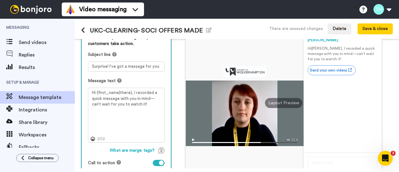
scroll to position [31, 0]
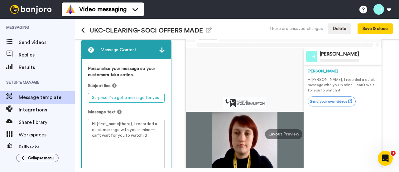
click at [131, 98] on textarea "Surprise! I’ve got a message for you" at bounding box center [126, 97] width 77 height 10
paste textarea "Congratulations from WLV School of Pharmacy."
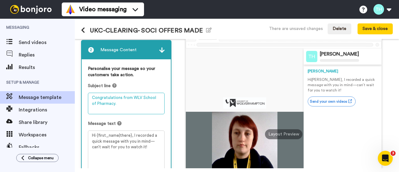
drag, startPoint x: 137, startPoint y: 103, endPoint x: 140, endPoint y: 99, distance: 5.3
click at [140, 99] on textarea "Congratulations from WLV School of Pharmacy." at bounding box center [126, 102] width 77 height 21
type textarea "Congratulations from WLV Creative Industries!"
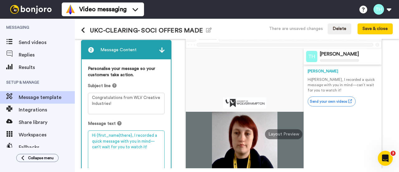
click at [121, 152] on textarea "Hi {first_name|there}, I recorded a quick message with you in mind—can’t wait f…" at bounding box center [126, 157] width 77 height 54
click at [120, 138] on textarea "Hi {first_name|there}, I recorded a quick message with you in mind—can’t wait f…" at bounding box center [126, 157] width 77 height 54
paste textarea "Congratulations on your provisional offer for one of our nursing courses. See y…"
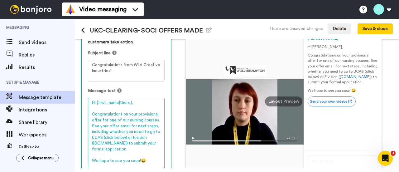
scroll to position [95, 0]
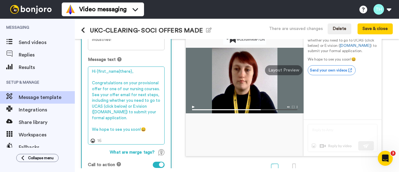
click at [131, 88] on textarea "Hi {first_name|there}, Congratulations on your provisional offer for one of our…" at bounding box center [126, 105] width 77 height 78
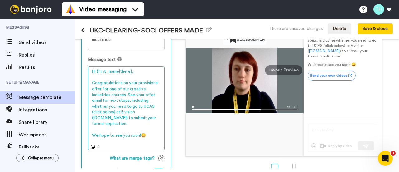
click at [129, 98] on textarea "Hi {first_name|there}, Congratulations on your provisional offer for one of our…" at bounding box center [126, 107] width 77 height 83
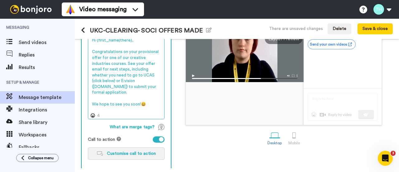
type textarea "Hi {first_name|there}, Congratulations on your provisional offer for one of our…"
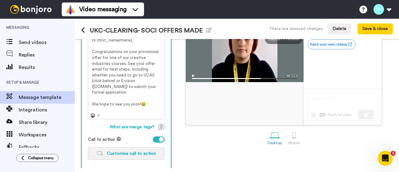
click at [139, 159] on button "Customise call to action" at bounding box center [126, 153] width 77 height 12
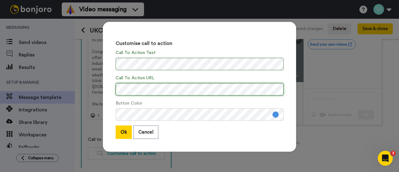
scroll to position [0, 14]
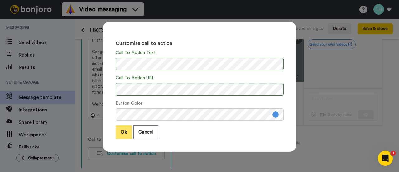
click at [123, 130] on button "Ok" at bounding box center [124, 131] width 16 height 13
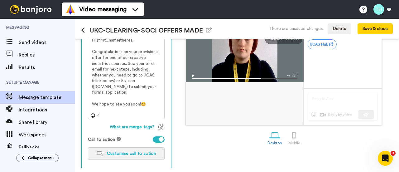
scroll to position [161, 0]
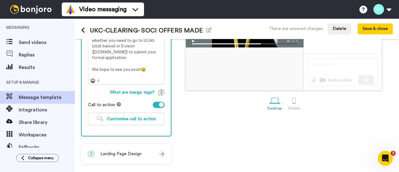
click at [126, 153] on span "Landing Page Design" at bounding box center [120, 153] width 41 height 6
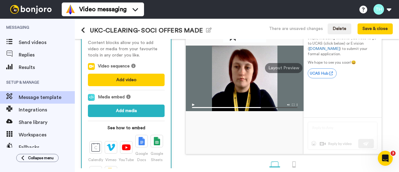
scroll to position [35, 0]
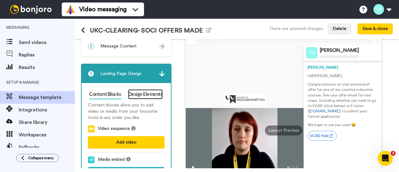
click at [149, 97] on link "Design Elements" at bounding box center [145, 94] width 35 height 10
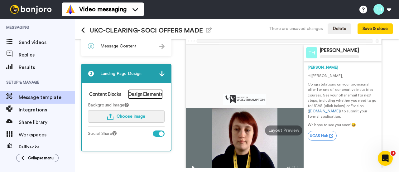
scroll to position [97, 0]
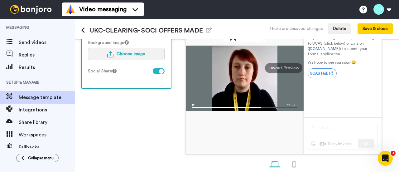
click at [130, 53] on span "Choose image" at bounding box center [130, 54] width 29 height 4
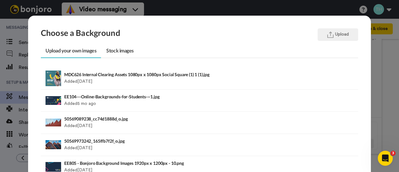
scroll to position [31, 0]
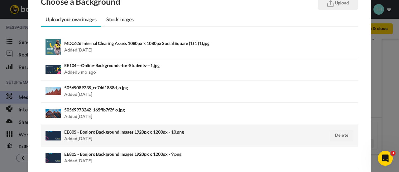
click at [77, 133] on h4 "EE805 - Bonjoro Background Images 1920px x 1200px - 10.png" at bounding box center [168, 131] width 209 height 5
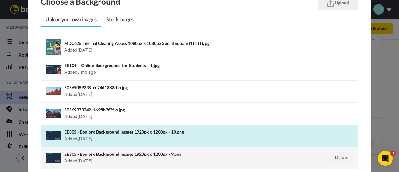
scroll to position [93, 0]
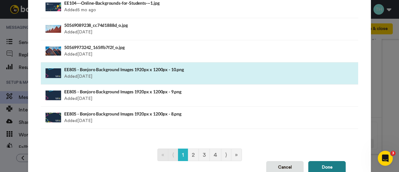
click at [323, 167] on button "Done" at bounding box center [326, 167] width 37 height 12
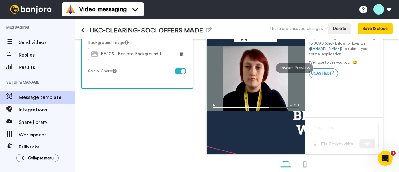
scroll to position [66, 0]
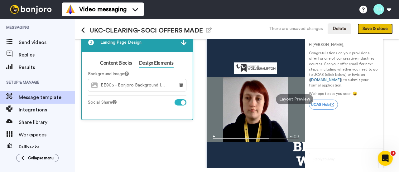
click at [372, 25] on button "Save & close" at bounding box center [374, 28] width 35 height 11
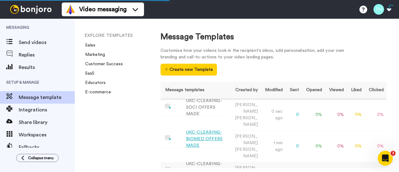
scroll to position [31, 0]
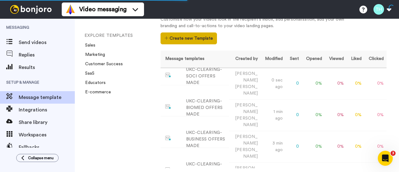
click at [188, 37] on button "Create new Template" at bounding box center [188, 38] width 56 height 12
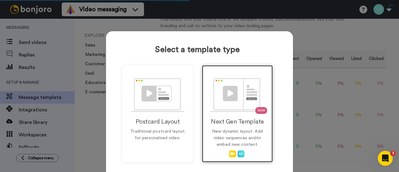
click at [235, 110] on img at bounding box center [237, 95] width 55 height 34
click at [230, 130] on p "New dynamic layout. Add video sequences and/or embed new content." at bounding box center [237, 138] width 58 height 20
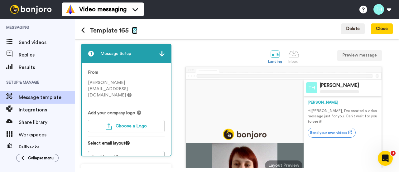
click at [132, 32] on icon "button" at bounding box center [135, 29] width 6 height 5
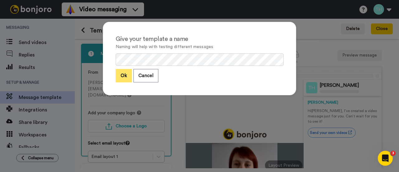
click at [123, 73] on button "Ok" at bounding box center [124, 75] width 16 height 13
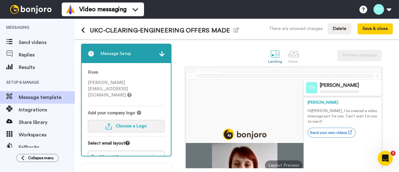
click at [134, 124] on span "Choose a Logo" at bounding box center [131, 126] width 31 height 4
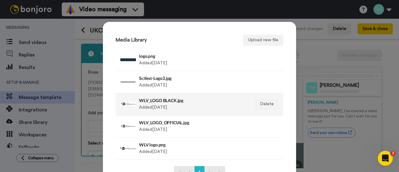
click at [161, 106] on div "WLV_LOGO BLACK.jpg Added 3 yr ago" at bounding box center [192, 104] width 107 height 16
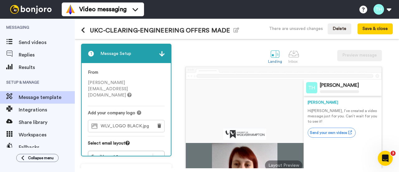
scroll to position [31, 0]
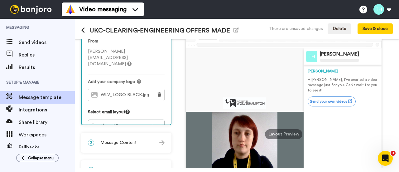
click at [153, 148] on div "2 Message Content" at bounding box center [126, 142] width 89 height 19
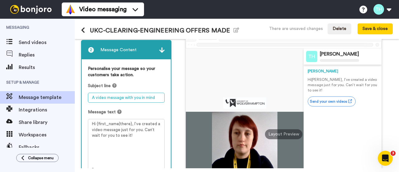
click at [135, 99] on textarea "A video message with you in mind" at bounding box center [126, 97] width 77 height 10
click at [116, 96] on textarea "A video message with you in mind" at bounding box center [126, 97] width 77 height 10
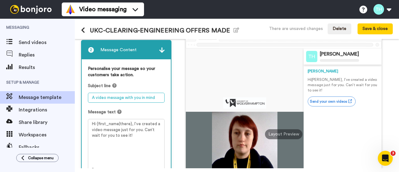
click at [116, 96] on textarea "A video message with you in mind" at bounding box center [126, 97] width 77 height 10
paste textarea "Congratulations from WLV School of Pharmacy."
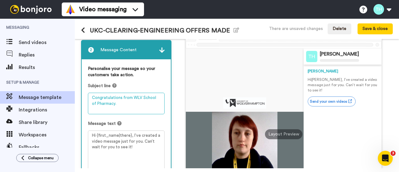
drag, startPoint x: 140, startPoint y: 97, endPoint x: 154, endPoint y: 110, distance: 18.7
click at [154, 110] on textarea "Congratulations from WLV School of Pharmacy." at bounding box center [126, 102] width 77 height 21
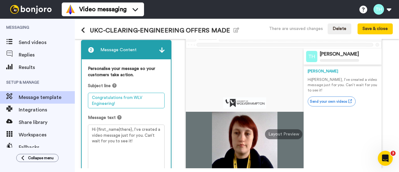
type textarea "Congratulations from WLV Engineering!"
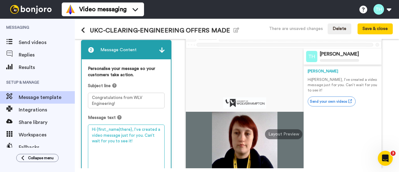
click at [121, 138] on textarea "Hi {first_name|there}, I’ve created a video message just for you. Can’t wait fo…" at bounding box center [126, 151] width 77 height 54
paste textarea "Congratulations on your provisional offer for one of our nursing courses. See y…"
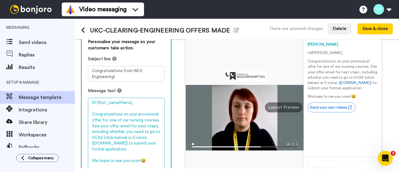
scroll to position [89, 0]
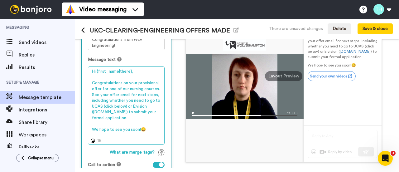
click at [135, 88] on textarea "Hi {first_name|there}, Congratulations on your provisional offer for one of our…" at bounding box center [126, 105] width 77 height 78
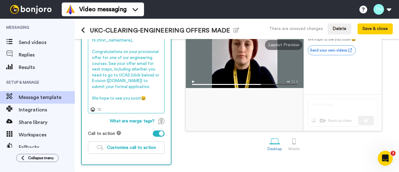
scroll to position [149, 0]
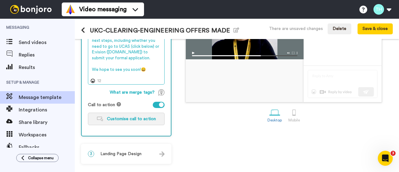
type textarea "Hi {first_name|there}, Congratulations on your provisional offer for one of our…"
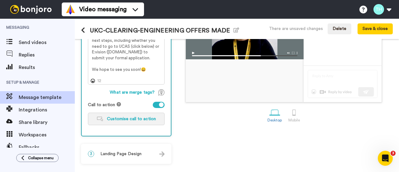
click at [121, 119] on span "Customise call to action" at bounding box center [131, 118] width 49 height 4
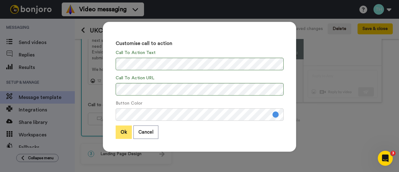
scroll to position [0, 0]
click at [120, 130] on button "Ok" at bounding box center [124, 131] width 16 height 13
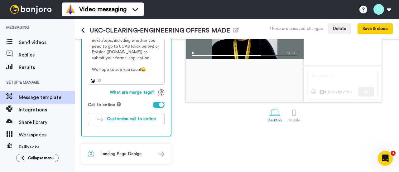
click at [141, 153] on span "Landing Page Design" at bounding box center [120, 153] width 41 height 6
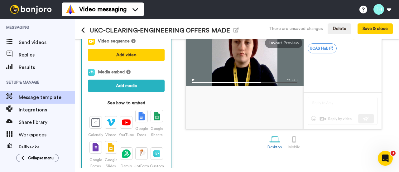
scroll to position [60, 0]
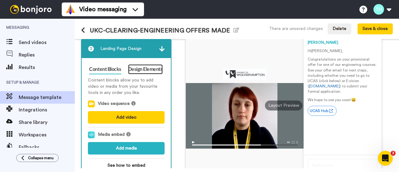
click at [145, 68] on link "Design Elements" at bounding box center [145, 69] width 35 height 10
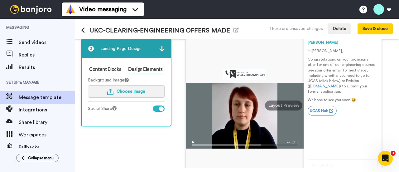
click at [122, 91] on span "Choose image" at bounding box center [130, 91] width 29 height 4
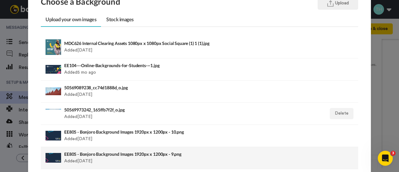
scroll to position [62, 0]
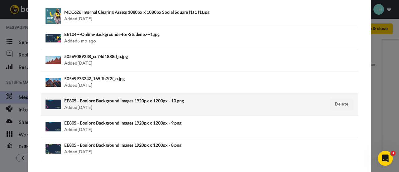
drag, startPoint x: 90, startPoint y: 105, endPoint x: 86, endPoint y: 113, distance: 8.6
click at [89, 107] on div "EE805 - Bonjoro Background Images 1920px x 1200px - 10.png Added [DATE]" at bounding box center [168, 105] width 209 height 16
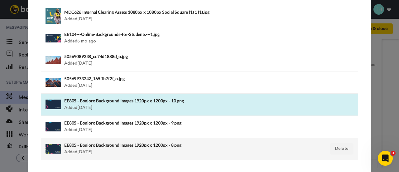
scroll to position [123, 0]
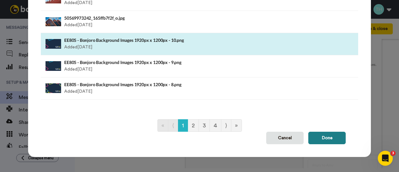
click at [339, 133] on button "Done" at bounding box center [326, 137] width 37 height 12
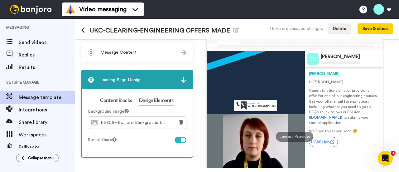
scroll to position [0, 0]
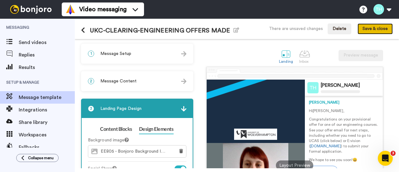
drag, startPoint x: 366, startPoint y: 30, endPoint x: 372, endPoint y: 32, distance: 6.7
click at [372, 32] on button "Save & close" at bounding box center [374, 28] width 35 height 11
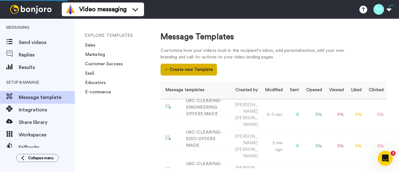
click at [185, 67] on button "Create new Template" at bounding box center [188, 70] width 56 height 12
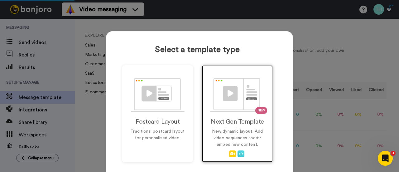
click at [230, 122] on h2 "Next Gen Template" at bounding box center [237, 121] width 58 height 7
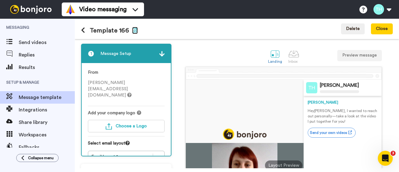
click at [133, 29] on icon "button" at bounding box center [135, 29] width 6 height 5
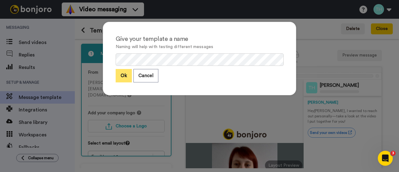
click at [124, 71] on button "Ok" at bounding box center [124, 75] width 16 height 13
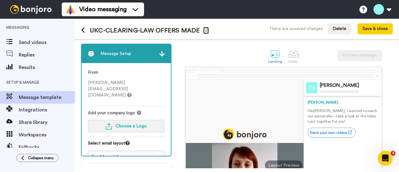
scroll to position [31, 0]
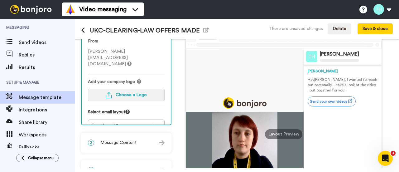
click at [135, 92] on span "Choose a Logo" at bounding box center [131, 94] width 31 height 4
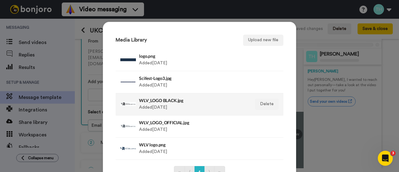
click at [154, 104] on div "WLV_LOGO BLACK.jpg Added [DATE]" at bounding box center [192, 104] width 107 height 16
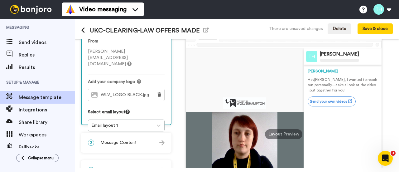
scroll to position [62, 0]
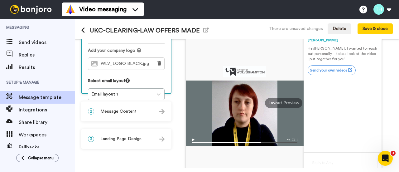
click at [129, 120] on div "2 Message Content" at bounding box center [126, 111] width 89 height 19
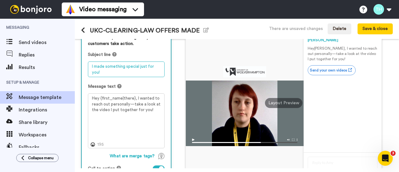
click at [128, 67] on textarea "I made something special just for you!" at bounding box center [126, 69] width 77 height 16
click at [111, 68] on textarea "I made something special just for you!" at bounding box center [126, 69] width 77 height 16
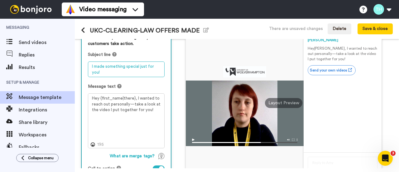
click at [111, 68] on textarea "I made something special just for you!" at bounding box center [126, 69] width 77 height 16
paste textarea "Congratulations from WLV School of Pharmacy."
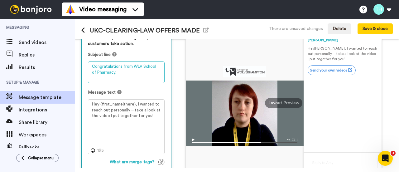
drag, startPoint x: 143, startPoint y: 65, endPoint x: 154, endPoint y: 93, distance: 30.8
click at [154, 93] on div "Personalise your message so your customers take action. Subject line Congratula…" at bounding box center [126, 116] width 89 height 177
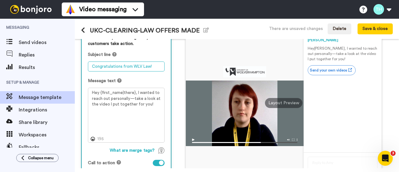
type textarea "Congratulations from WLV Law!"
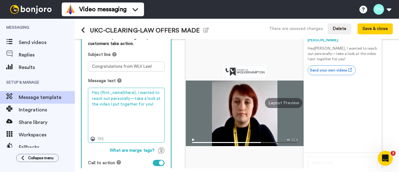
click at [124, 101] on textarea "Hey {first_name|there}, I wanted to reach out personally—take a look at the vid…" at bounding box center [126, 115] width 77 height 54
paste textarea "i {first_name|there}, Congratulations on your provisional offer for one of our …"
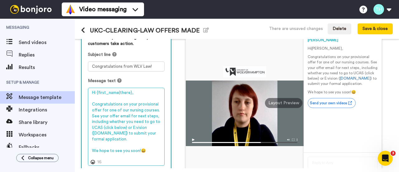
click at [135, 110] on textarea "Hi {first_name|there}, Congratulations on your provisional offer for one of our…" at bounding box center [126, 127] width 77 height 78
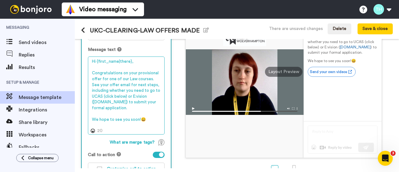
scroll to position [125, 0]
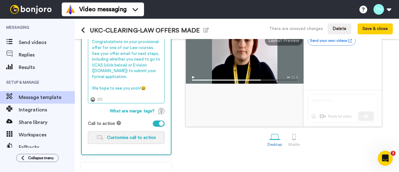
type textarea "Hi {first_name|there}, Congratulations on your provisional offer for one of our…"
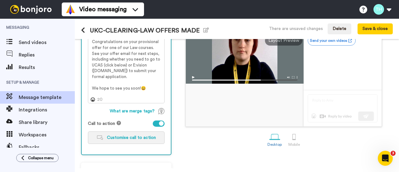
click at [145, 139] on button "Customise call to action" at bounding box center [126, 137] width 77 height 12
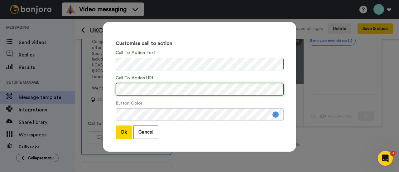
scroll to position [0, 14]
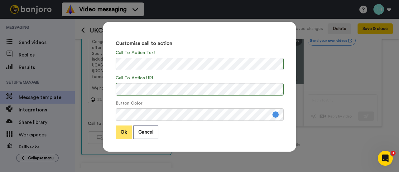
click at [120, 130] on button "Ok" at bounding box center [124, 131] width 16 height 13
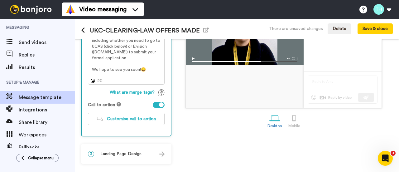
click at [126, 149] on div "3 Landing Page Design" at bounding box center [126, 153] width 89 height 19
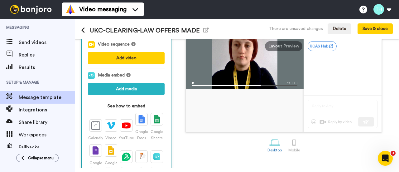
scroll to position [57, 0]
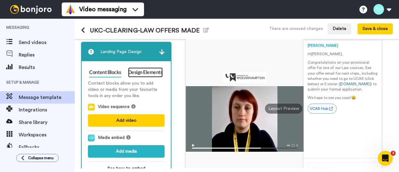
click at [142, 69] on link "Design Elements" at bounding box center [145, 72] width 35 height 10
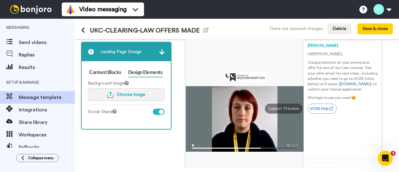
click at [120, 89] on button "Choose image" at bounding box center [126, 94] width 77 height 12
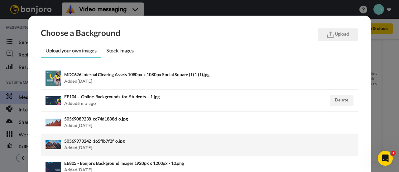
scroll to position [31, 0]
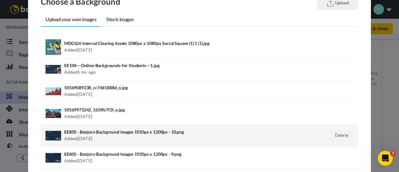
click at [78, 135] on div "EE805 - Bonjoro Background Images 1920px x 1200px - 10.png Added [DATE]" at bounding box center [168, 136] width 209 height 16
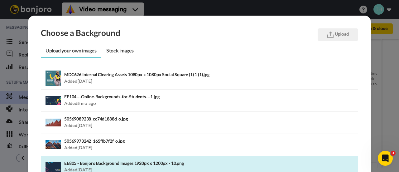
scroll to position [93, 0]
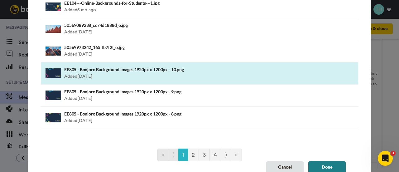
click at [327, 161] on button "Done" at bounding box center [326, 167] width 37 height 12
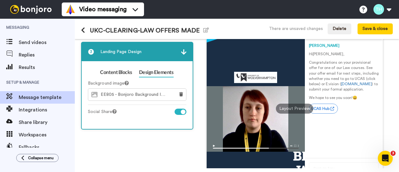
scroll to position [111, 0]
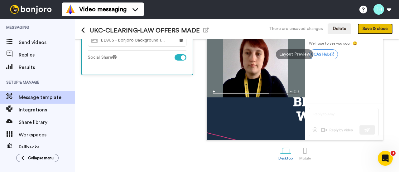
click at [378, 30] on button "Save & close" at bounding box center [374, 28] width 35 height 11
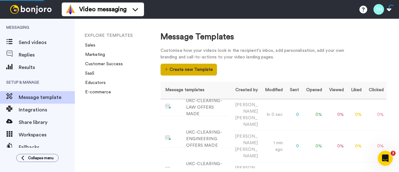
click at [204, 68] on button "Create new Template" at bounding box center [188, 70] width 56 height 12
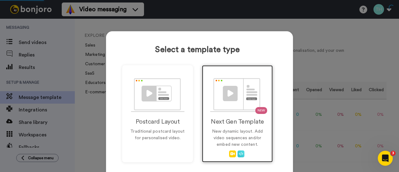
click at [254, 128] on p "New dynamic layout. Add video sequences and/or embed new content." at bounding box center [237, 138] width 58 height 20
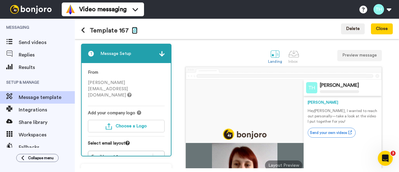
click at [132, 32] on icon "button" at bounding box center [135, 29] width 6 height 5
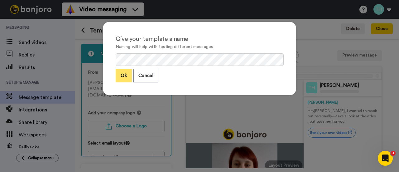
click at [122, 75] on button "Ok" at bounding box center [124, 75] width 16 height 13
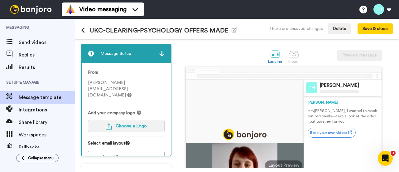
click at [129, 120] on button "Choose a Logo" at bounding box center [126, 126] width 77 height 12
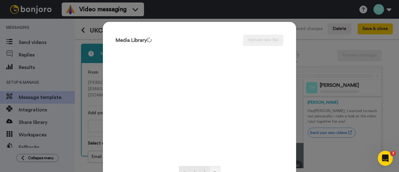
scroll to position [31, 0]
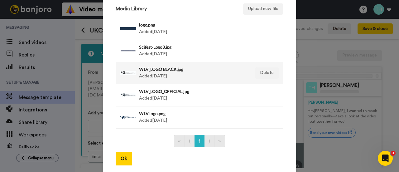
click at [162, 75] on div "WLV_LOGO BLACK.jpg Added [DATE]" at bounding box center [192, 73] width 107 height 16
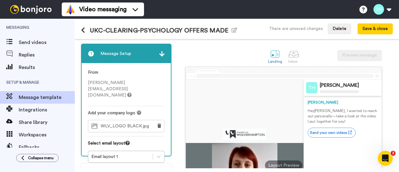
scroll to position [41, 0]
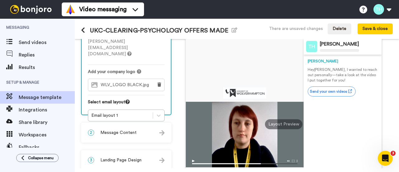
click at [125, 145] on div "1 Message Setup From [PERSON_NAME][EMAIL_ADDRESS][DOMAIN_NAME] Add your company…" at bounding box center [127, 117] width 93 height 230
click at [165, 103] on div "From [PERSON_NAME][EMAIL_ADDRESS][DOMAIN_NAME] Add your company logo WLV_LOGO B…" at bounding box center [126, 75] width 89 height 106
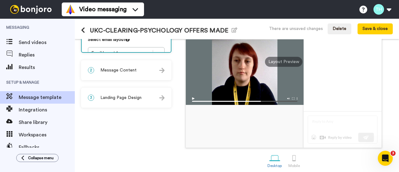
click at [134, 73] on span "Message Content" at bounding box center [118, 70] width 36 height 6
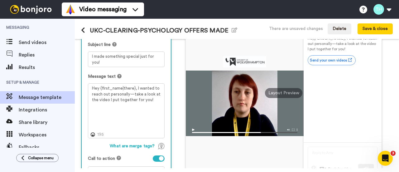
scroll to position [41, 0]
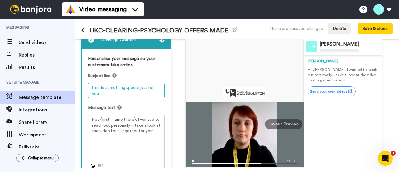
click at [111, 91] on textarea "I made something special just for you!" at bounding box center [126, 91] width 77 height 16
paste textarea "Congratulations from WLV School of Pharmacy."
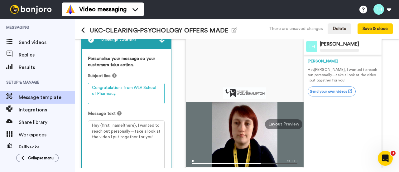
drag, startPoint x: 142, startPoint y: 86, endPoint x: 163, endPoint y: 121, distance: 40.2
click at [162, 121] on div "Personalise your message so your customers take action. Subject line Congratula…" at bounding box center [126, 137] width 89 height 177
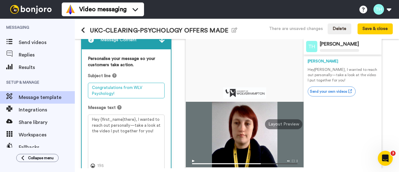
type textarea "Congratulations from WLV Psychology!"
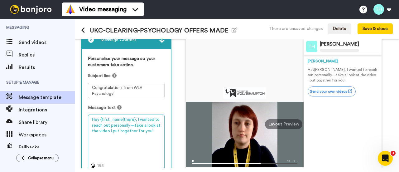
click at [116, 127] on textarea "Hey {first_name|there}, I wanted to reach out personally—take a look at the vid…" at bounding box center [126, 141] width 77 height 54
paste textarea "Hi {first_name|there}, Congratulations on your provisional offer for one of our…"
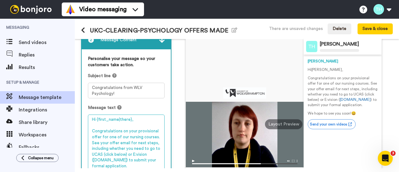
scroll to position [64, 0]
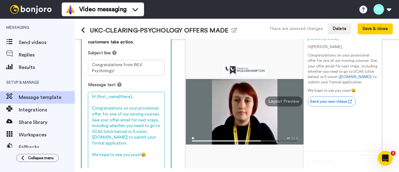
click at [103, 95] on textarea "Hi {first_name|there}, Congratulations on your provisional offer for one of our…" at bounding box center [126, 133] width 77 height 83
click at [148, 112] on textarea "Hi {first_name|there}, Congratulations on your provisional offer for one of our…" at bounding box center [126, 131] width 77 height 78
click at [133, 112] on textarea "Hi {first_name|there}, Congratulations on your provisional offer for one of our…" at bounding box center [126, 131] width 77 height 78
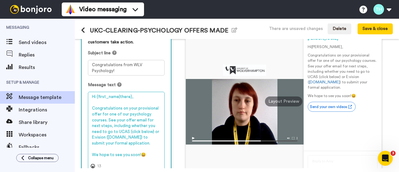
scroll to position [126, 0]
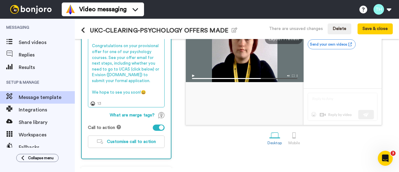
type textarea "Hi {first_name|there}, Congratulations on your provisional offer for one of our…"
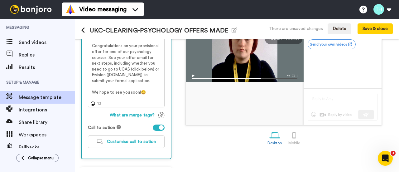
click at [147, 149] on div "Personalise your message so your customers take action. Subject line Congratula…" at bounding box center [126, 61] width 89 height 194
click at [147, 145] on button "Customise call to action" at bounding box center [126, 141] width 77 height 12
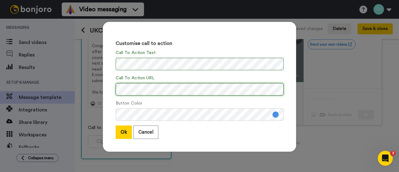
scroll to position [0, 14]
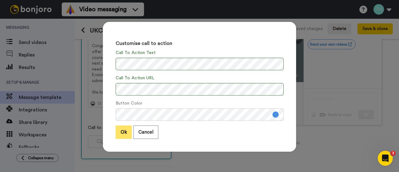
click at [124, 133] on button "Ok" at bounding box center [124, 131] width 16 height 13
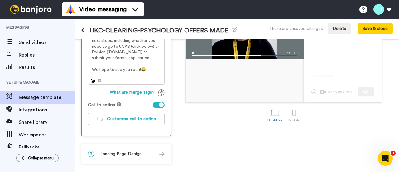
click at [131, 145] on div "3 Landing Page Design" at bounding box center [126, 153] width 89 height 19
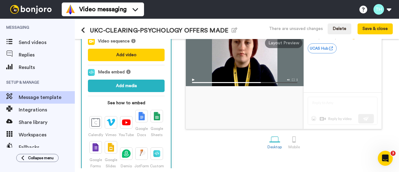
scroll to position [60, 0]
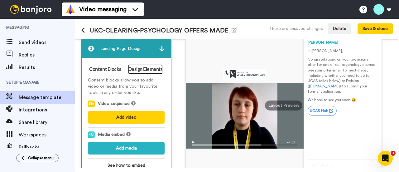
click at [133, 74] on link "Design Elements" at bounding box center [145, 69] width 35 height 10
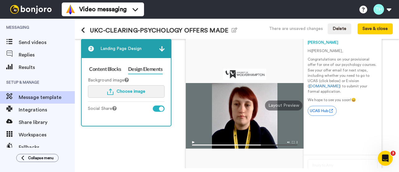
click at [126, 92] on span "Choose image" at bounding box center [130, 91] width 29 height 4
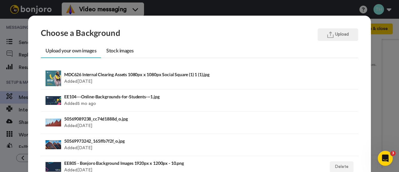
scroll to position [62, 0]
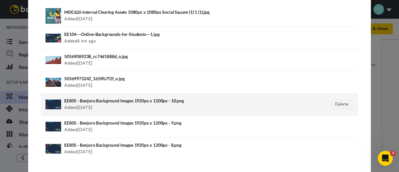
click at [92, 109] on div "EE805 - Bonjoro Background Images 1920px x 1200px - 10.png Added [DATE]" at bounding box center [168, 105] width 209 height 16
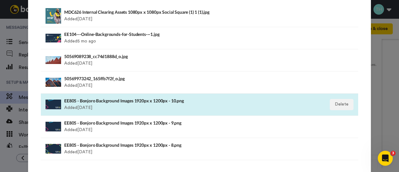
scroll to position [123, 0]
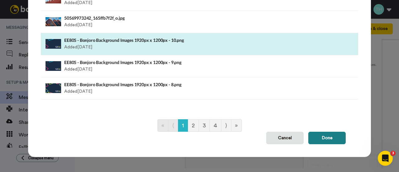
click at [329, 135] on button "Done" at bounding box center [326, 137] width 37 height 12
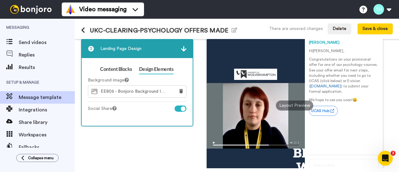
scroll to position [111, 0]
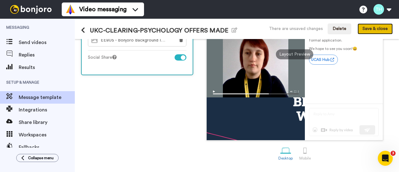
click at [380, 33] on button "Save & close" at bounding box center [374, 28] width 35 height 11
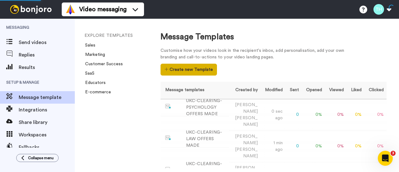
click at [175, 68] on button "Create new Template" at bounding box center [188, 70] width 56 height 12
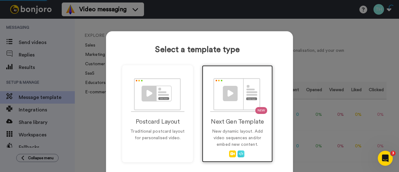
click at [222, 114] on div "NEW Next Gen Template New dynamic layout. Add video sequences and/or embed new …" at bounding box center [237, 113] width 71 height 97
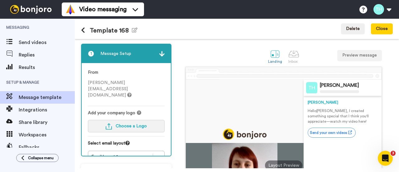
click at [114, 120] on button "Choose a Logo" at bounding box center [126, 126] width 77 height 12
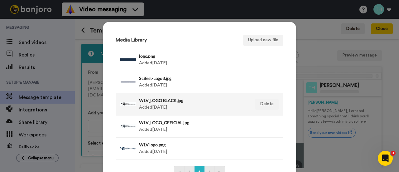
click at [175, 102] on h4 "WLV_LOGO BLACK.jpg" at bounding box center [192, 100] width 107 height 5
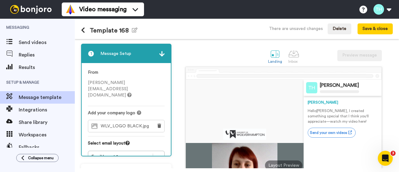
scroll to position [62, 0]
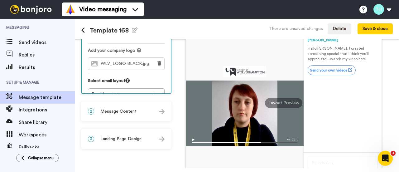
click at [122, 115] on div "2 Message Content" at bounding box center [126, 111] width 89 height 19
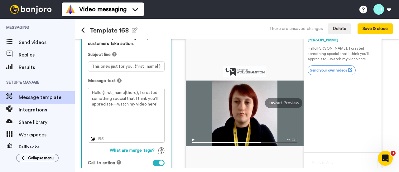
scroll to position [31, 0]
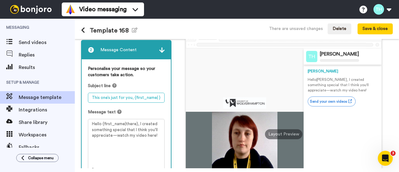
click at [136, 96] on textarea "This one’s just for you, {first_name| }" at bounding box center [126, 97] width 77 height 10
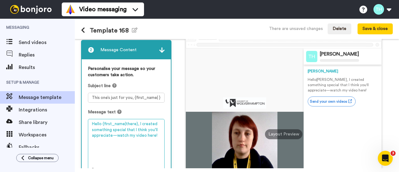
click at [142, 139] on textarea "Hello {first_name|there}, I created something special that I think you'll appre…" at bounding box center [126, 146] width 77 height 54
paste textarea "i {first_name|there}, Congratulations on your provisional offer for one of our …"
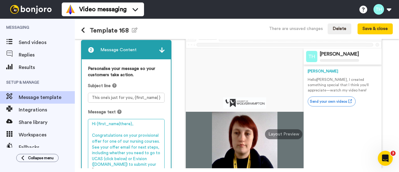
scroll to position [52, 0]
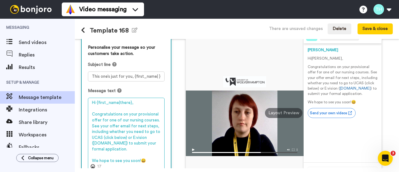
click at [133, 120] on textarea "Hi {first_name|there}, Congratulations on your provisional offer for one of our…" at bounding box center [126, 133] width 77 height 72
type textarea "Hi {first_name|there}, Congratulations on your provisional offer for one of our…"
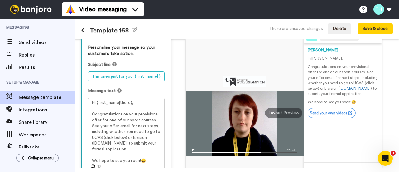
click at [117, 76] on textarea "This one’s just for you, {first_name| }" at bounding box center [126, 76] width 77 height 10
paste textarea "Congratulations from WLV School of Pharmacy."
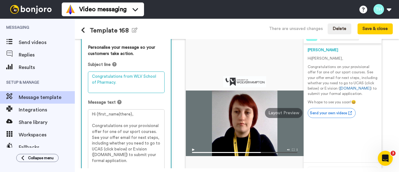
drag, startPoint x: 116, startPoint y: 84, endPoint x: 141, endPoint y: 76, distance: 26.2
click at [141, 76] on textarea "Congratulations from WLV School of Pharmacy." at bounding box center [126, 81] width 77 height 21
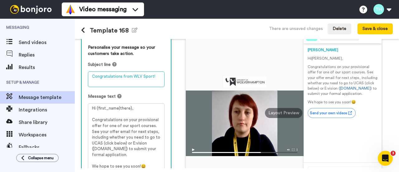
scroll to position [83, 0]
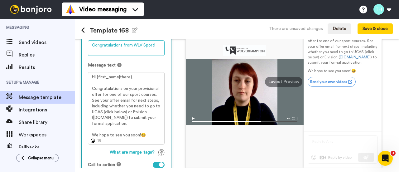
type textarea "Congratulations from WLV Sport!"
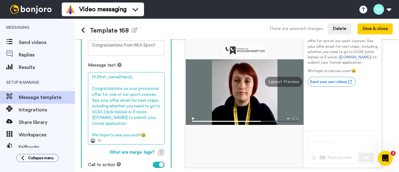
click at [114, 114] on textarea "Hi {first_name|there}, Congratulations on your provisional offer for one of our…" at bounding box center [126, 108] width 77 height 72
click at [130, 126] on textarea "Hi {first_name|there}, Congratulations on your provisional offer for one of our…" at bounding box center [126, 108] width 77 height 72
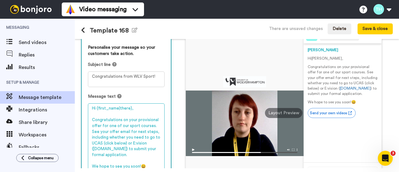
scroll to position [115, 0]
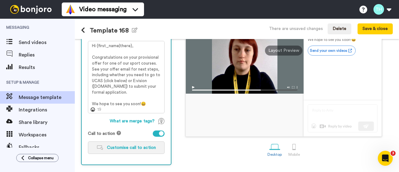
click at [125, 151] on button "Customise call to action" at bounding box center [126, 147] width 77 height 12
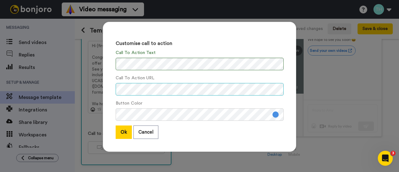
scroll to position [0, 14]
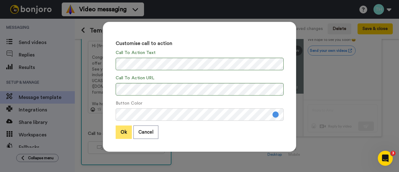
click at [123, 129] on button "Ok" at bounding box center [124, 131] width 16 height 13
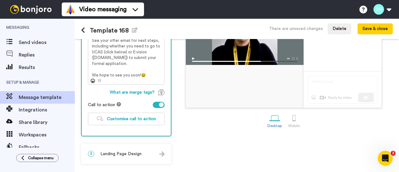
click at [145, 154] on div "3 Landing Page Design" at bounding box center [126, 153] width 89 height 19
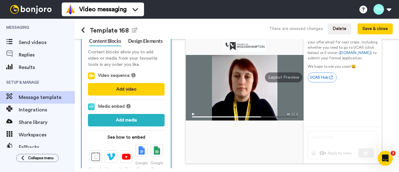
scroll to position [57, 0]
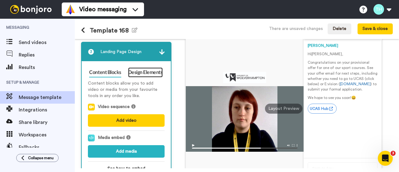
click at [153, 70] on link "Design Elements" at bounding box center [145, 72] width 35 height 10
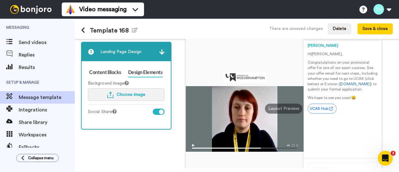
click at [128, 94] on span "Choose image" at bounding box center [130, 94] width 29 height 4
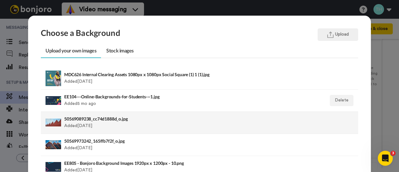
scroll to position [31, 0]
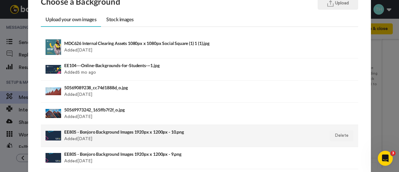
click at [99, 137] on div "EE805 - Bonjoro Background Images 1920px x 1200px - 10.png Added [DATE]" at bounding box center [168, 136] width 209 height 16
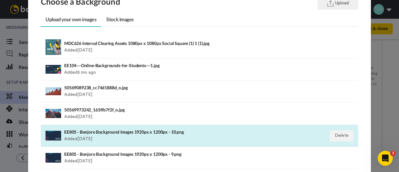
scroll to position [93, 0]
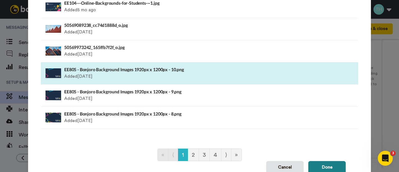
click at [330, 167] on button "Done" at bounding box center [326, 167] width 37 height 12
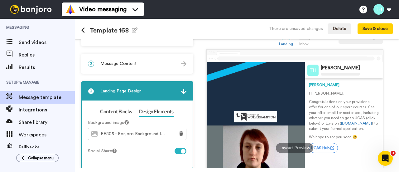
scroll to position [0, 0]
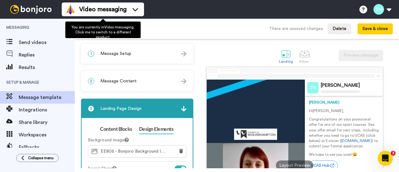
click at [163, 26] on div "Template 168 Edit name There are unsaved changes Delete Save & close" at bounding box center [237, 29] width 324 height 20
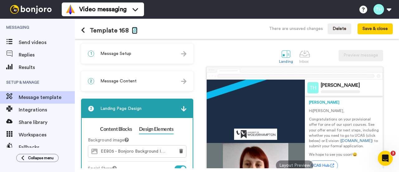
click at [134, 31] on icon "button" at bounding box center [135, 29] width 6 height 5
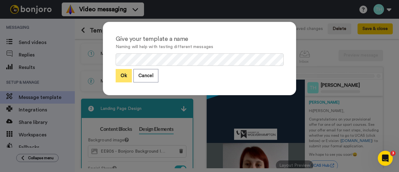
click at [121, 72] on button "Ok" at bounding box center [124, 75] width 16 height 13
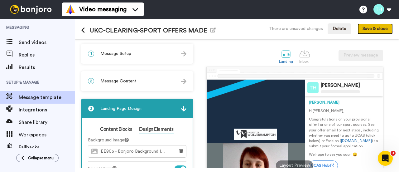
click at [370, 28] on button "Save & close" at bounding box center [374, 28] width 35 height 11
